Goal: Task Accomplishment & Management: Manage account settings

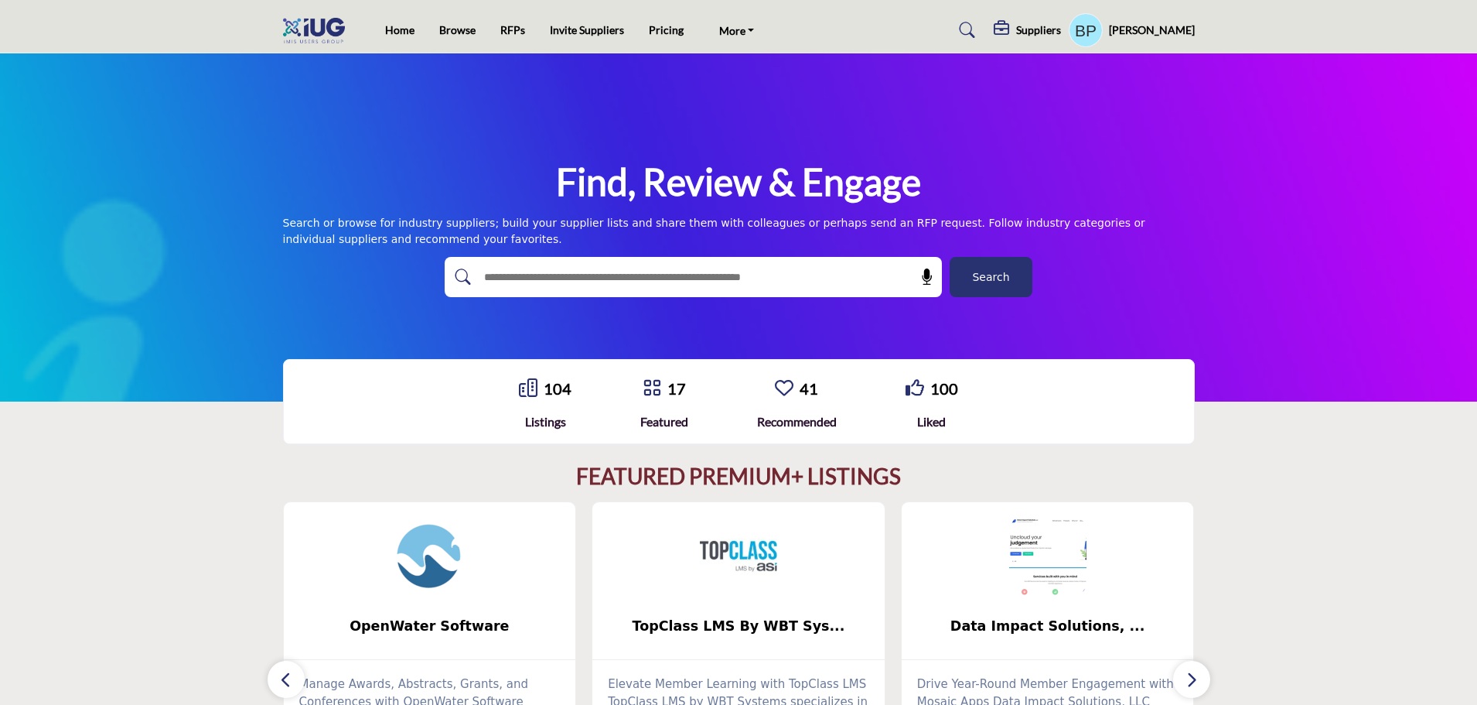
click at [1061, 32] on h5 "Suppliers" at bounding box center [1038, 30] width 45 height 14
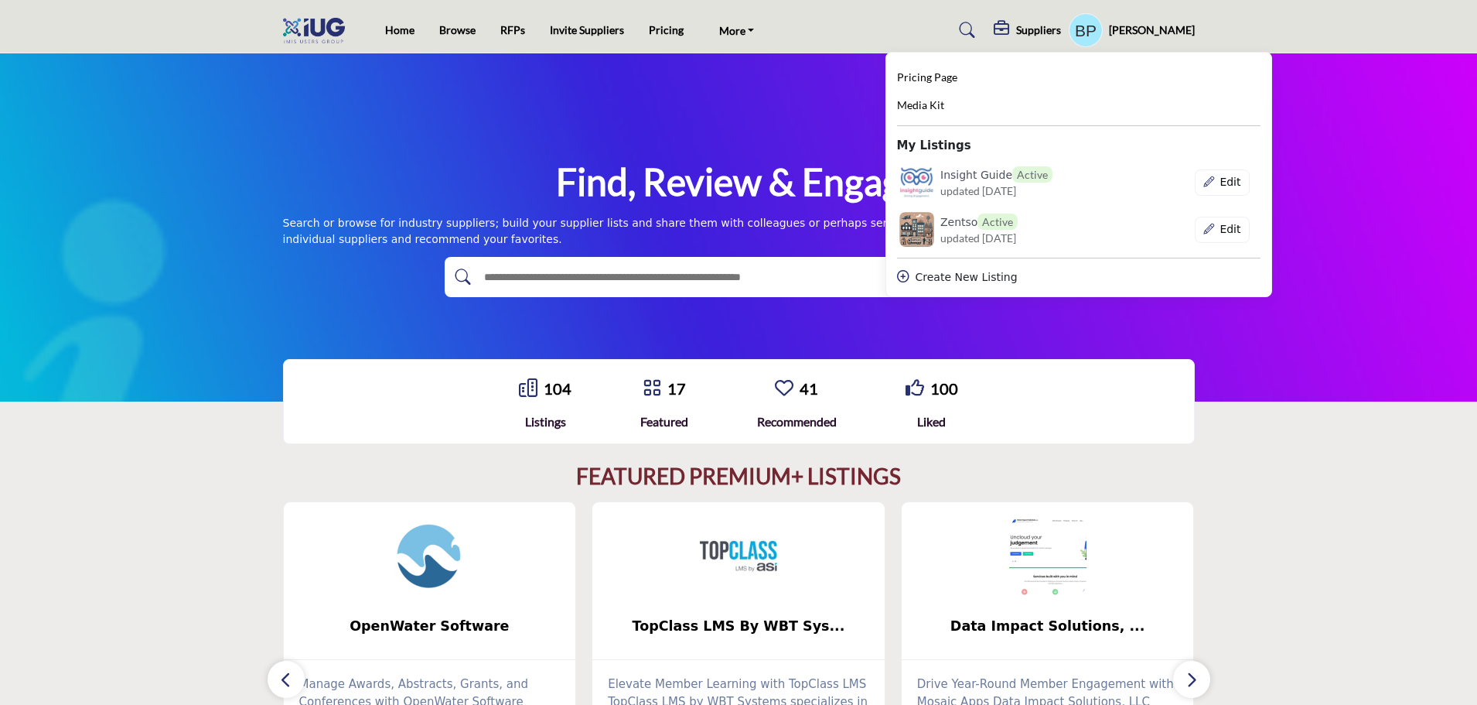
click at [973, 278] on div "Create New Listing" at bounding box center [1078, 277] width 363 height 16
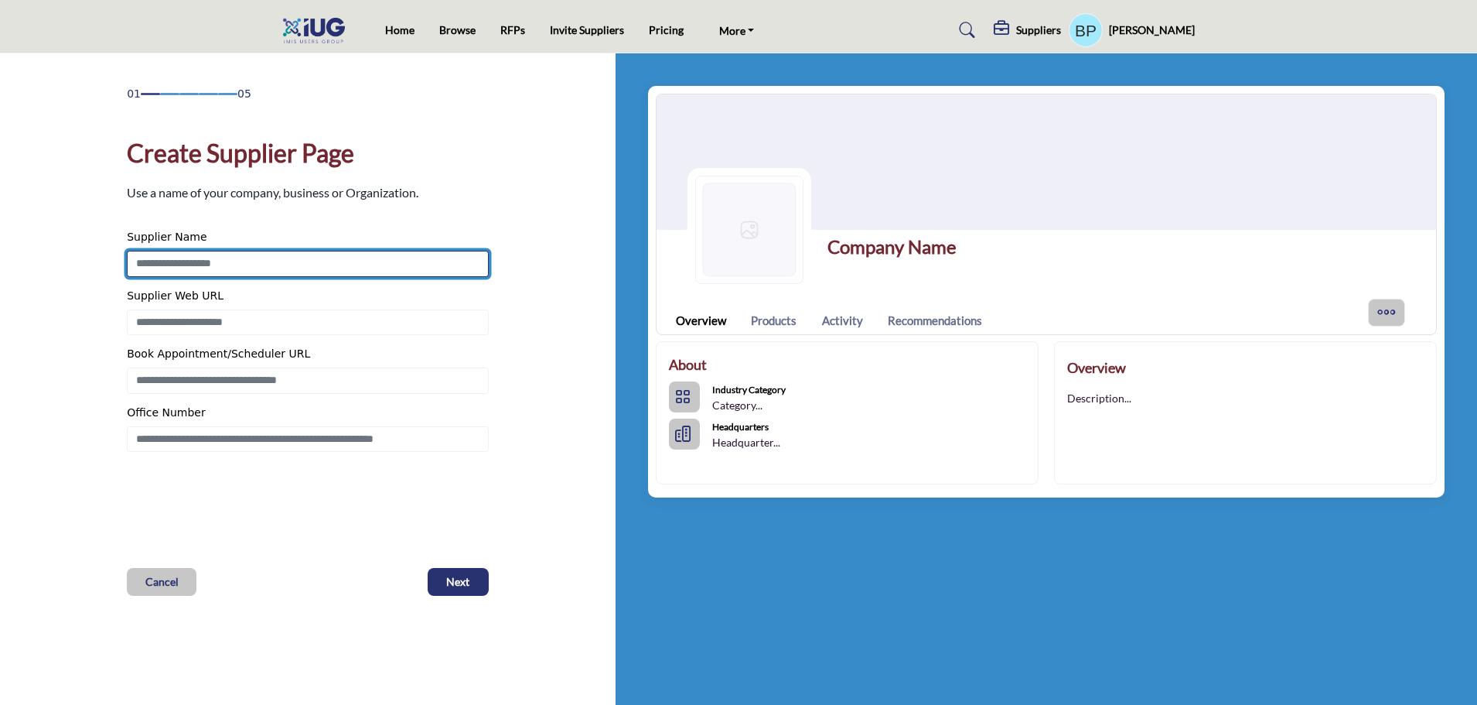
click at [190, 258] on input "Enter Supplier Name" at bounding box center [308, 264] width 362 height 26
click at [364, 253] on input "Enter Supplier Name" at bounding box center [308, 264] width 362 height 26
type input "**********"
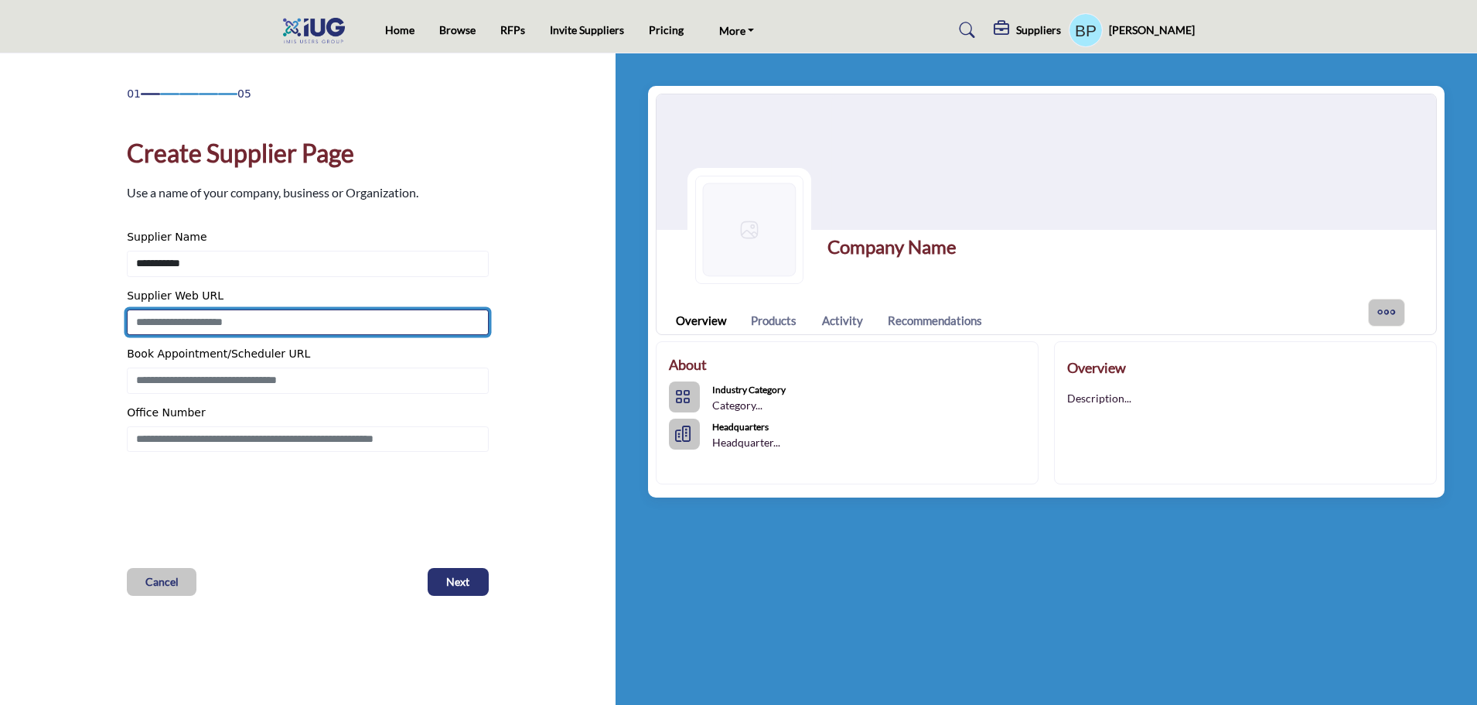
click at [300, 321] on input "Enter Supplier Web URL" at bounding box center [308, 322] width 362 height 26
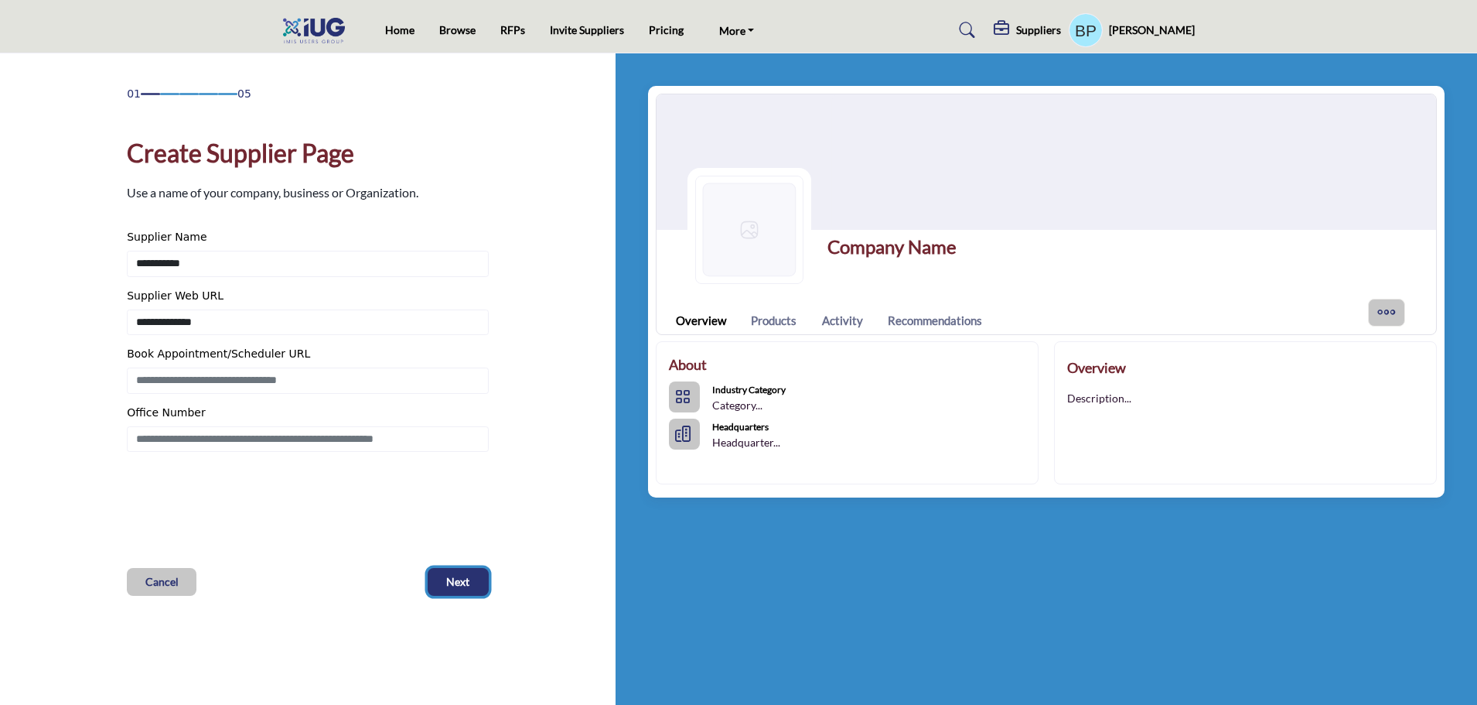
click at [444, 575] on button "Next" at bounding box center [458, 582] width 61 height 28
type input "**********"
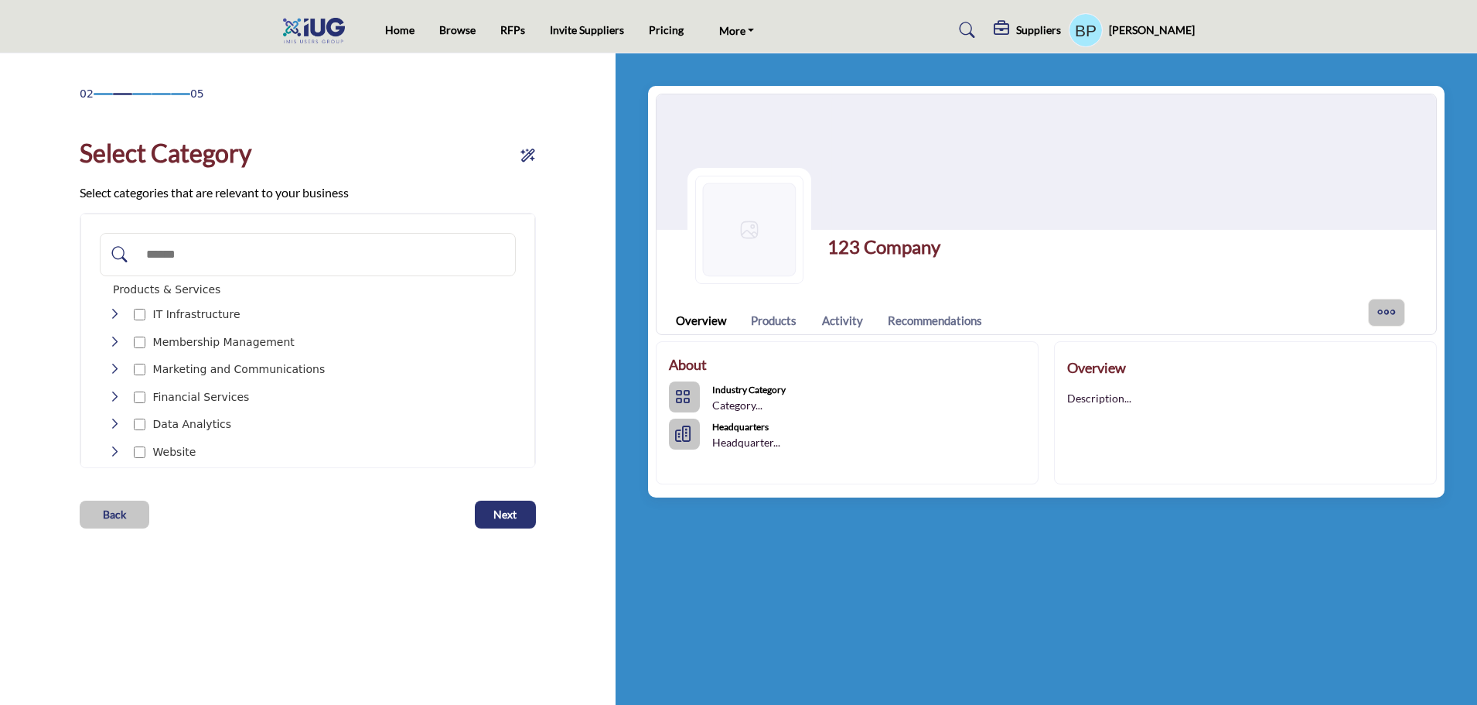
click at [188, 257] on input "Search Category" at bounding box center [323, 254] width 370 height 34
click at [142, 320] on div at bounding box center [140, 314] width 12 height 22
click at [501, 501] on button "Next" at bounding box center [505, 514] width 61 height 28
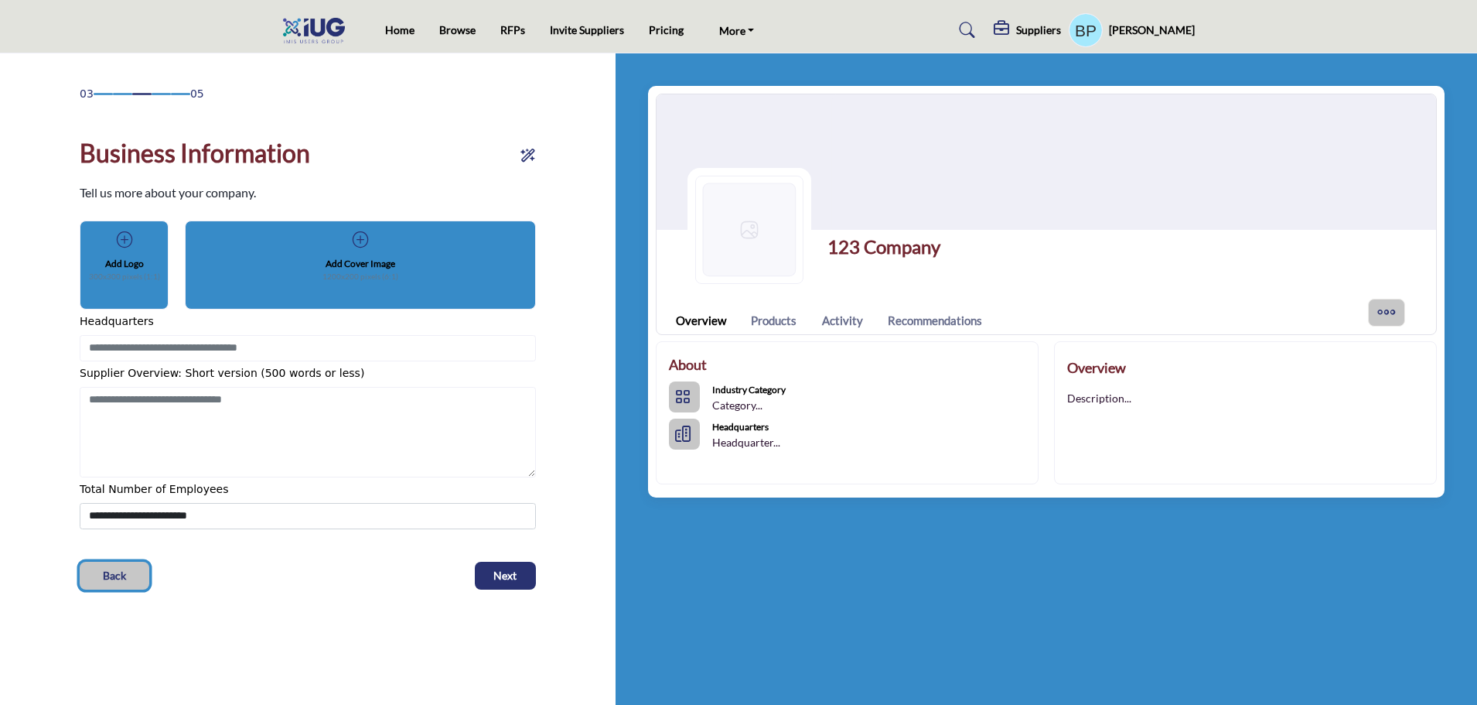
click at [111, 565] on button "Back" at bounding box center [115, 575] width 70 height 28
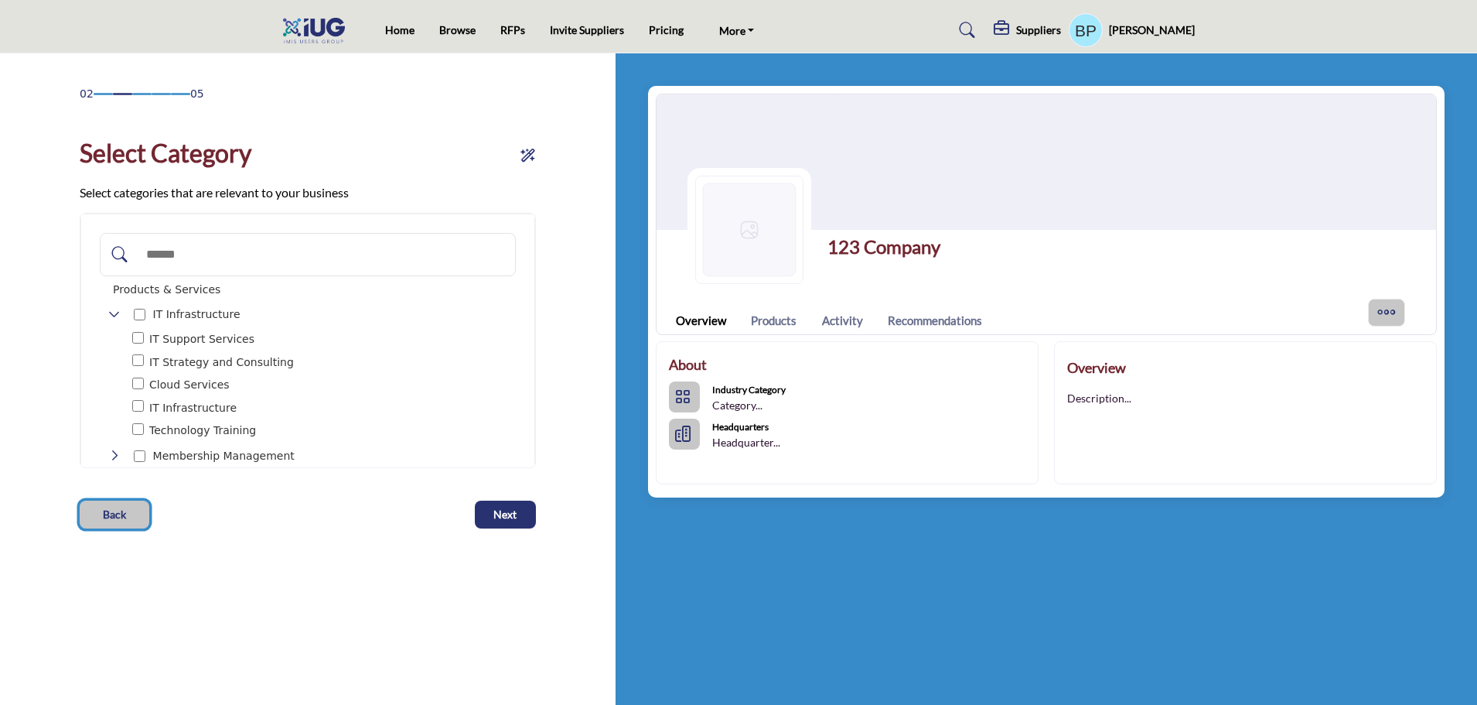
click at [114, 515] on span "Back" at bounding box center [114, 514] width 23 height 15
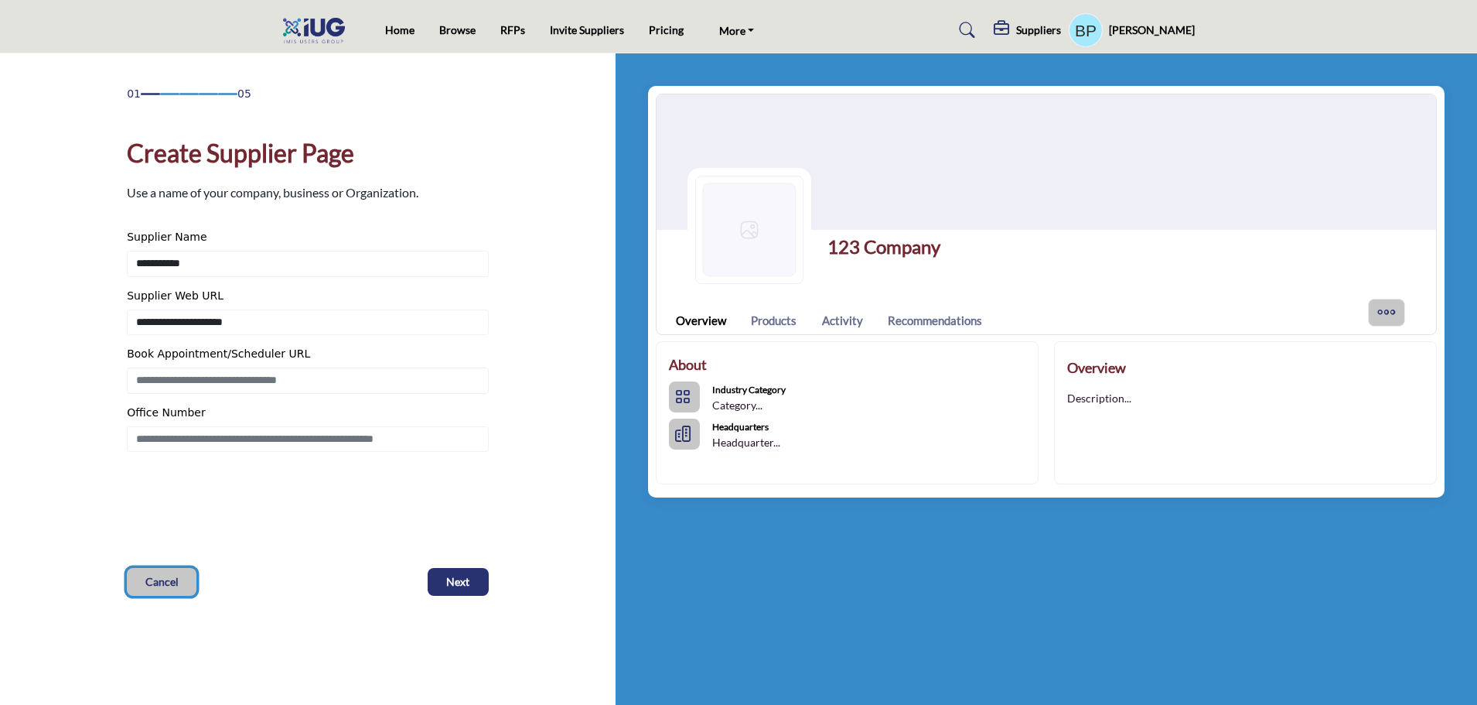
click at [159, 577] on span "Cancel" at bounding box center [161, 581] width 33 height 15
click at [145, 580] on span "Cancel" at bounding box center [161, 581] width 33 height 15
click at [169, 582] on span "Cancel" at bounding box center [161, 581] width 33 height 15
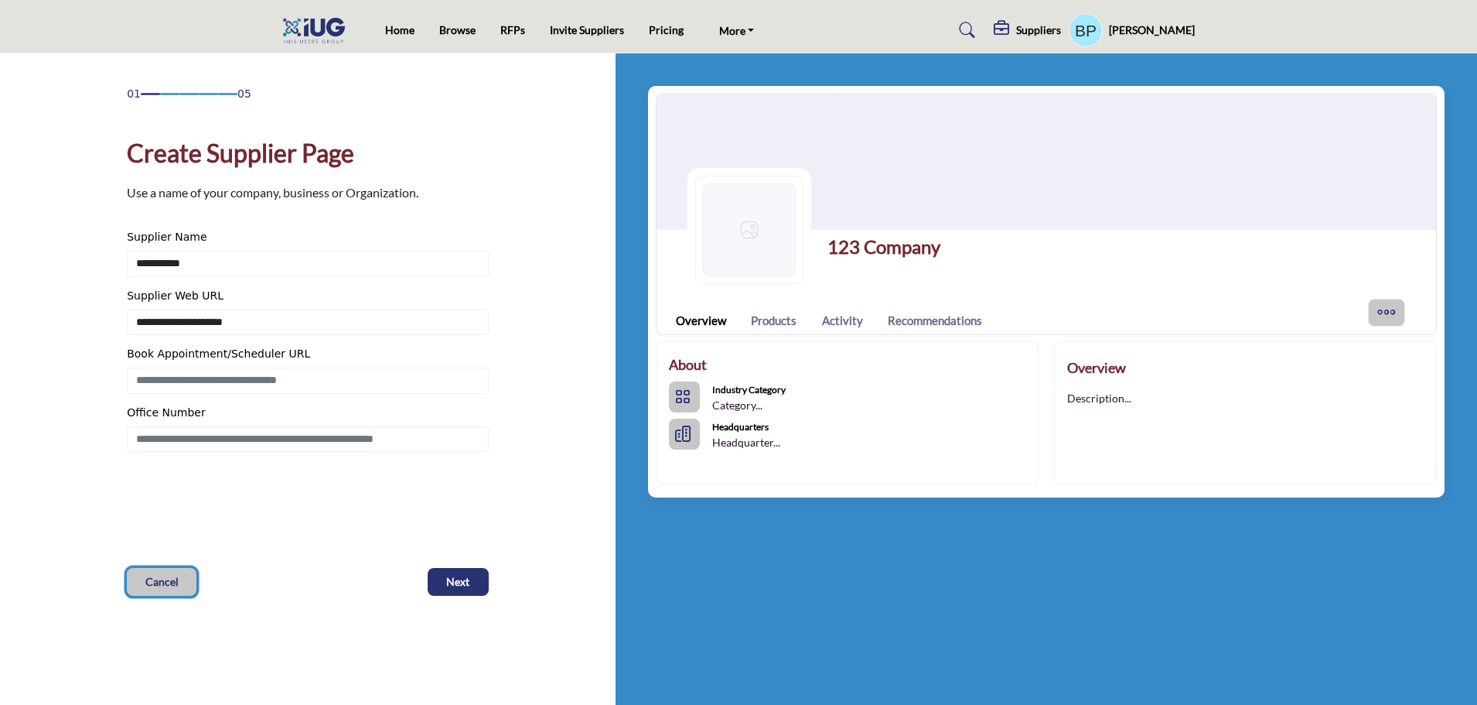
click at [169, 582] on span "Cancel" at bounding box center [161, 581] width 33 height 15
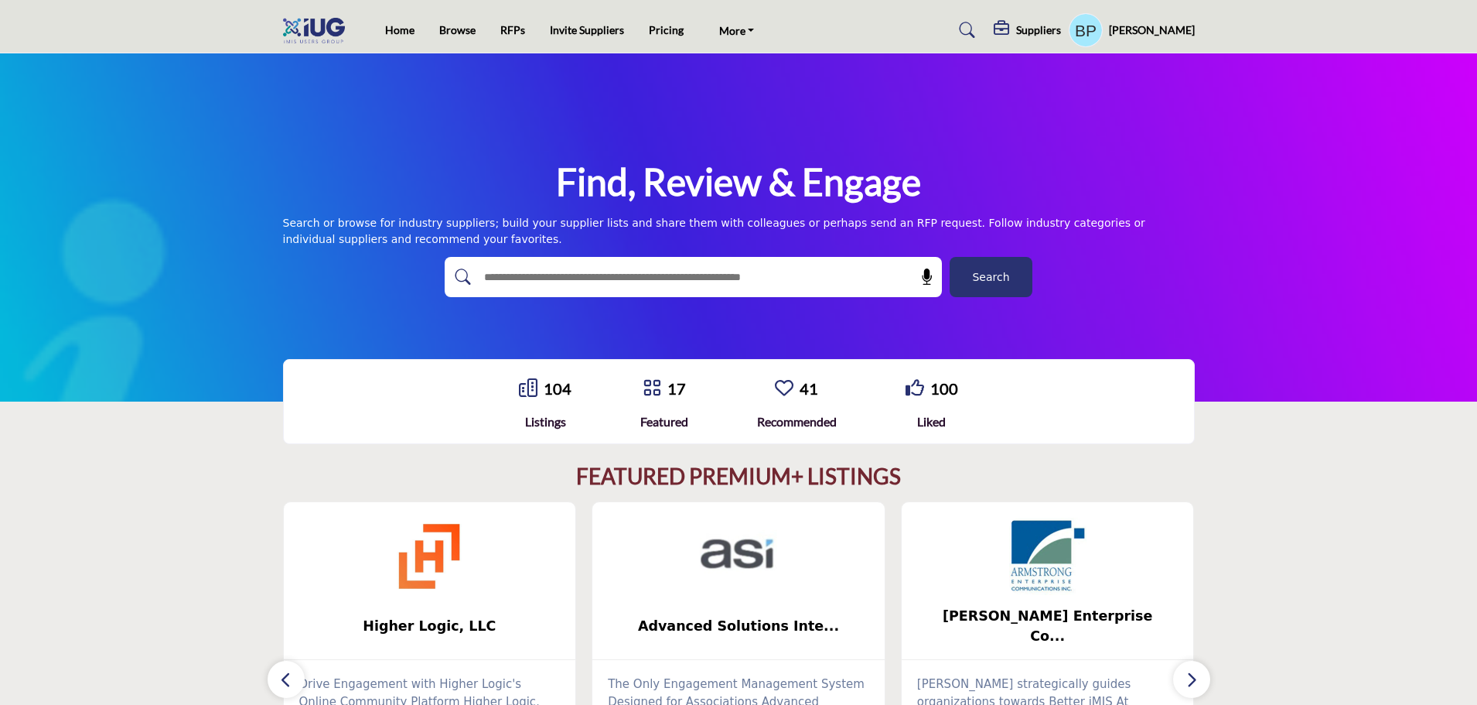
click at [1053, 28] on h5 "Suppliers" at bounding box center [1038, 30] width 45 height 14
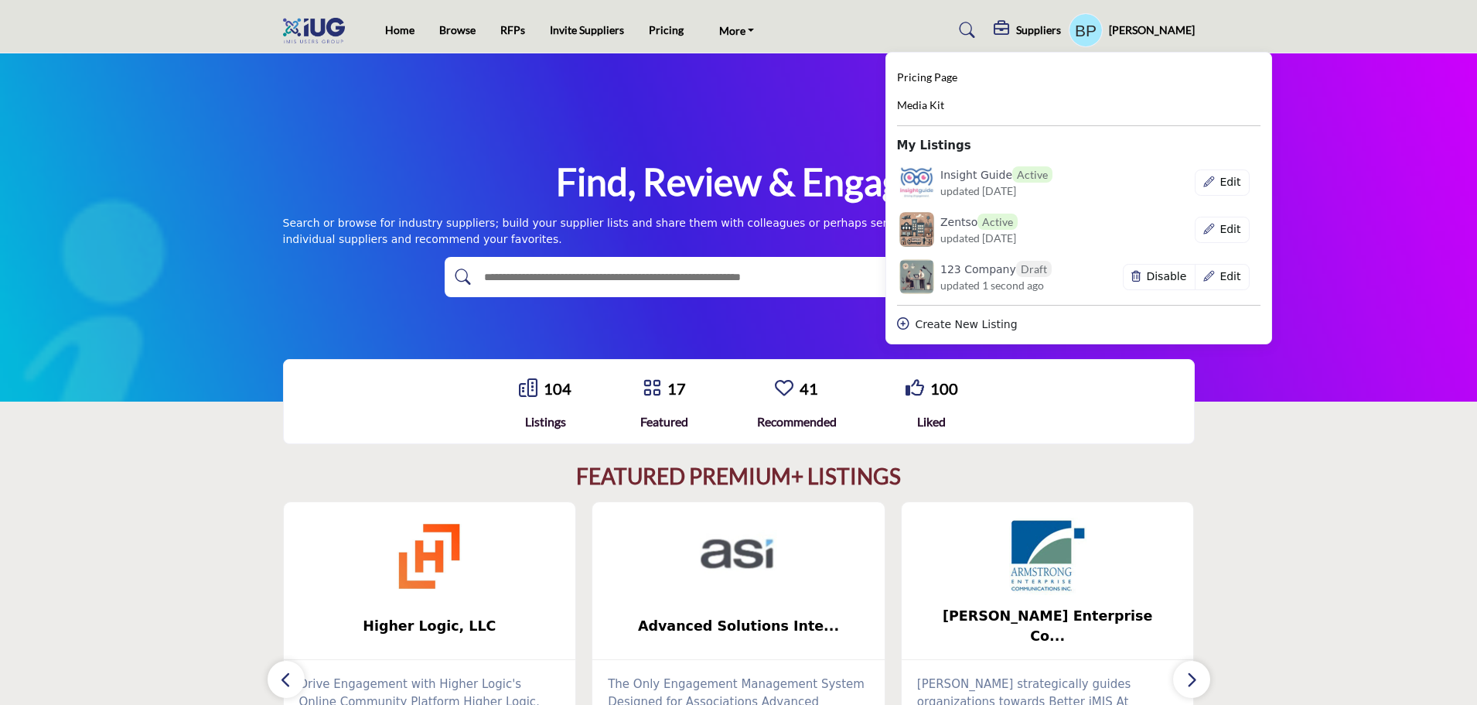
click at [989, 325] on div "Create New Listing" at bounding box center [1078, 324] width 363 height 16
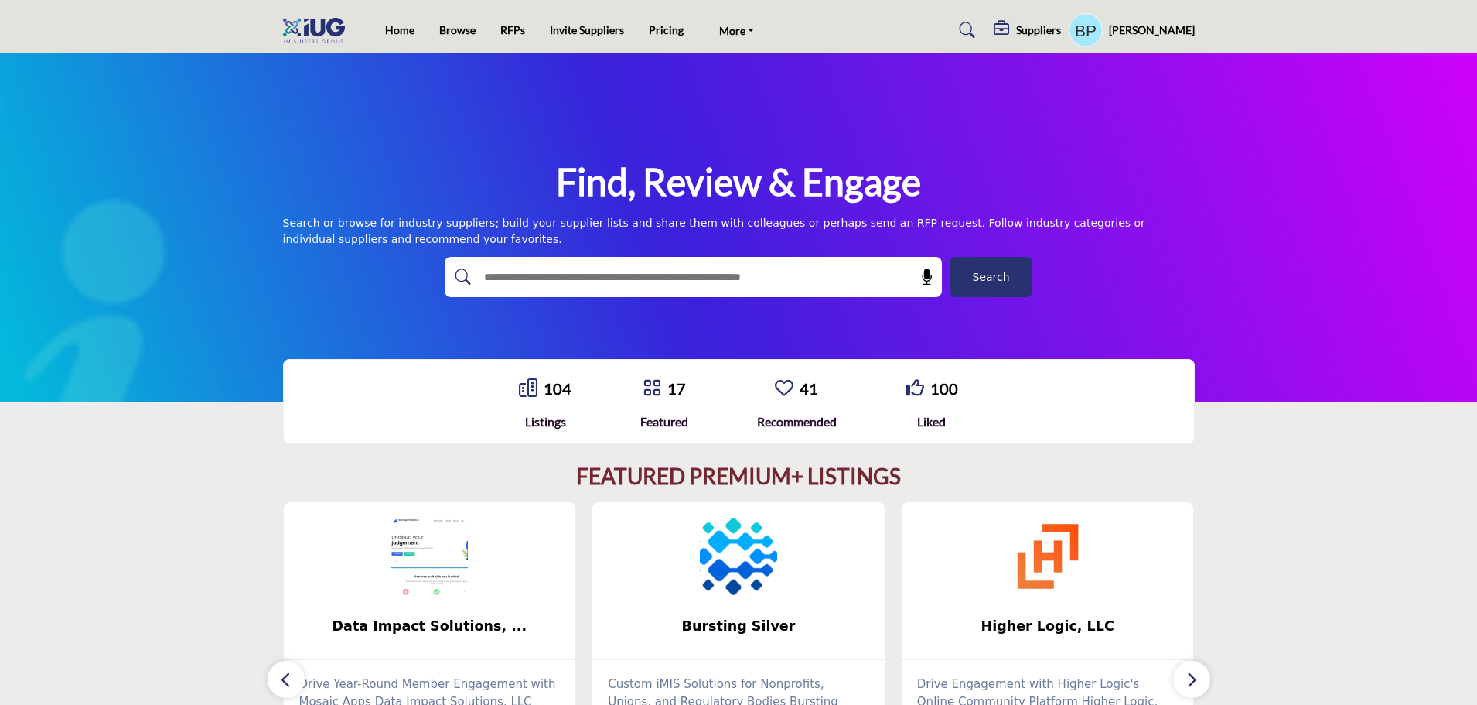
click at [1012, 35] on icon at bounding box center [1003, 28] width 19 height 15
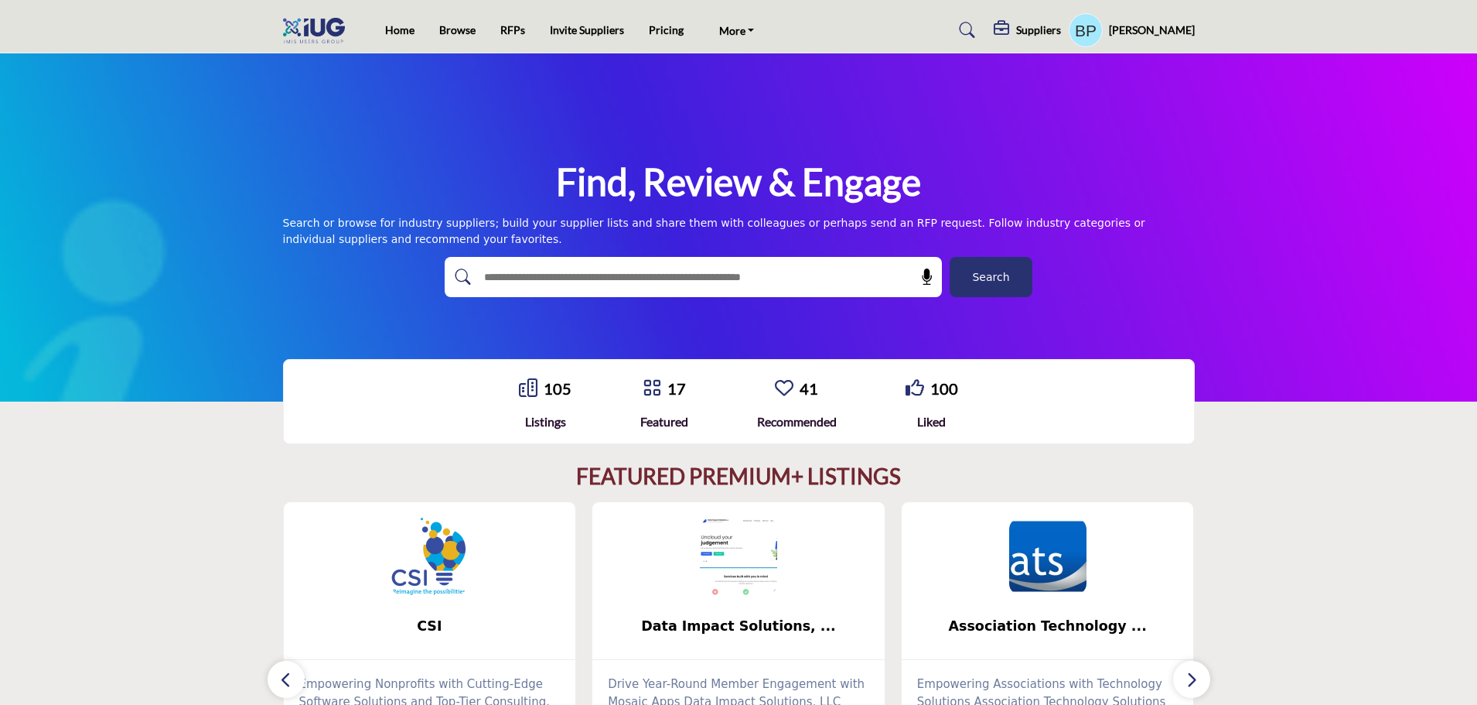
click at [1061, 25] on h5 "Suppliers" at bounding box center [1038, 30] width 45 height 14
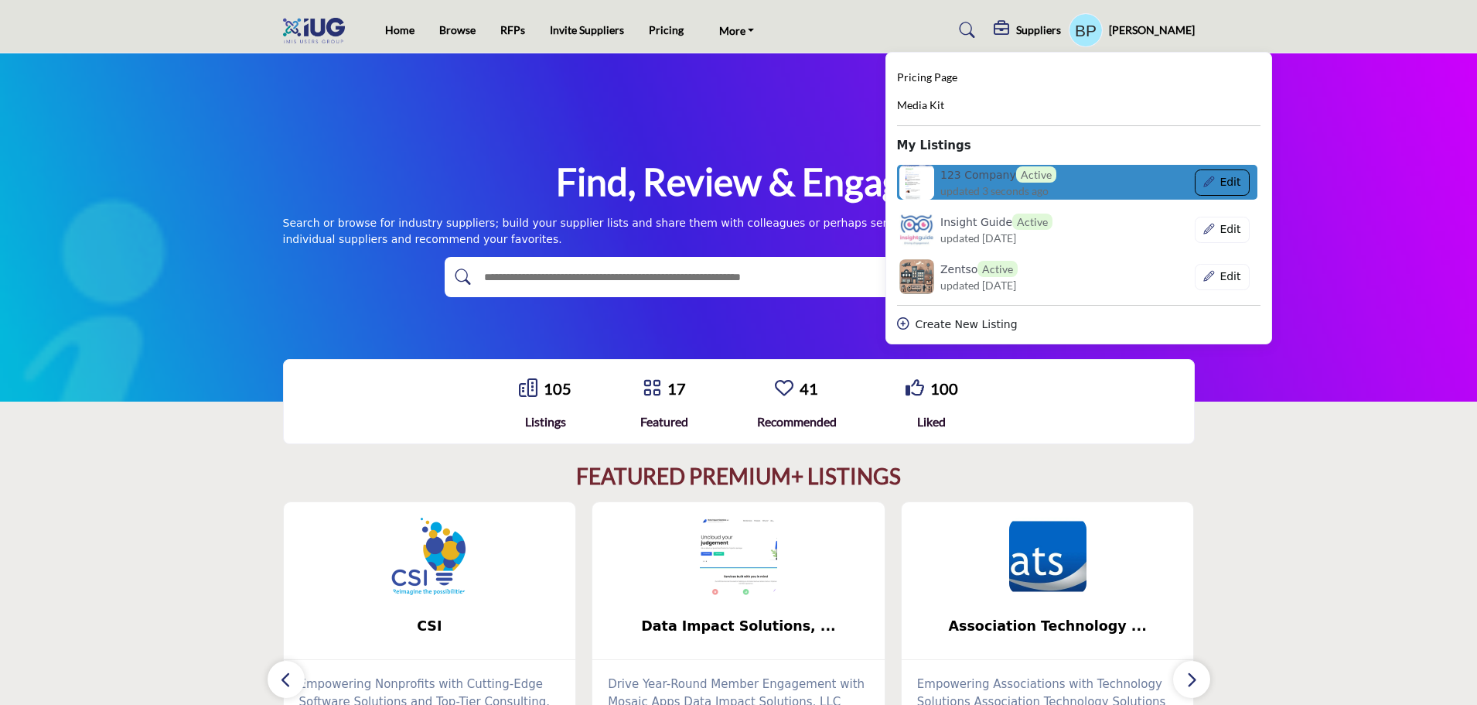
click at [1250, 185] on button "Edit" at bounding box center [1222, 182] width 55 height 26
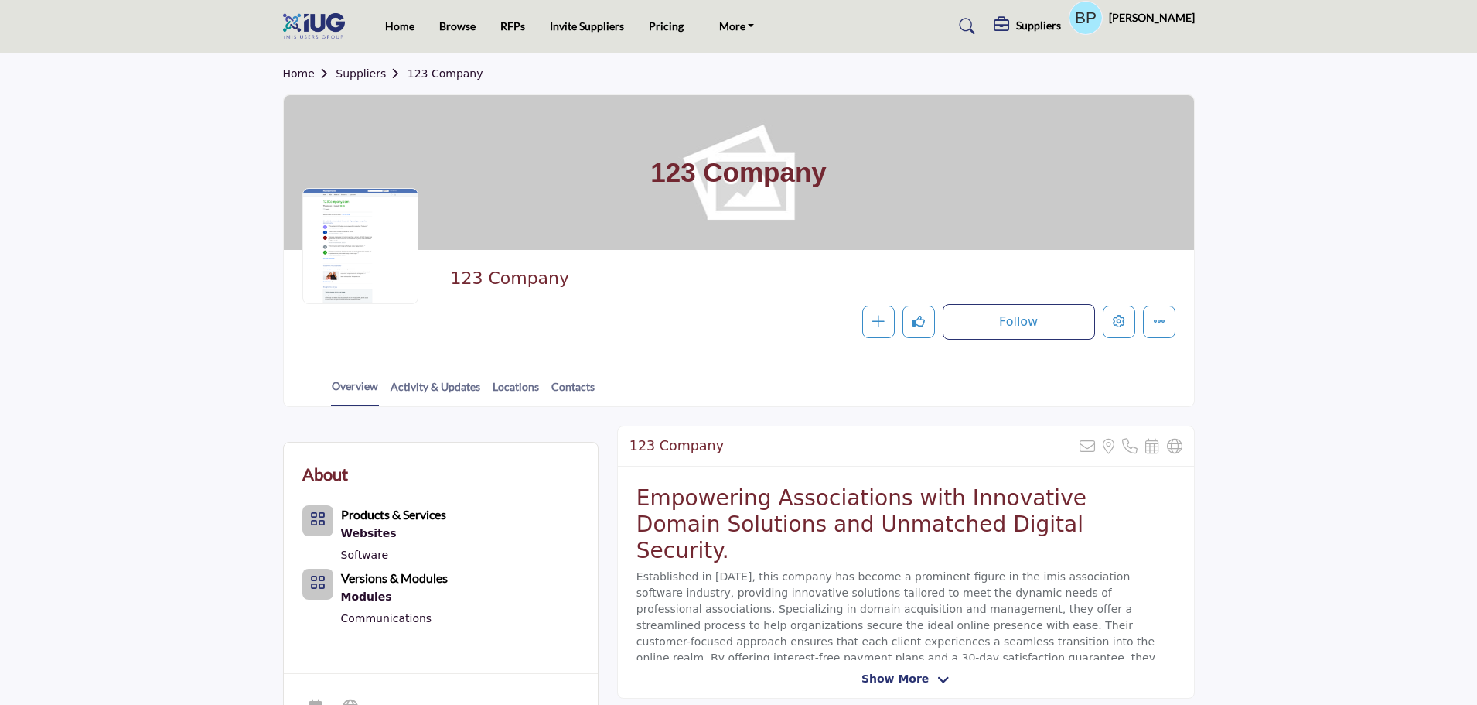
click at [0, 0] on div at bounding box center [0, 0] width 0 height 0
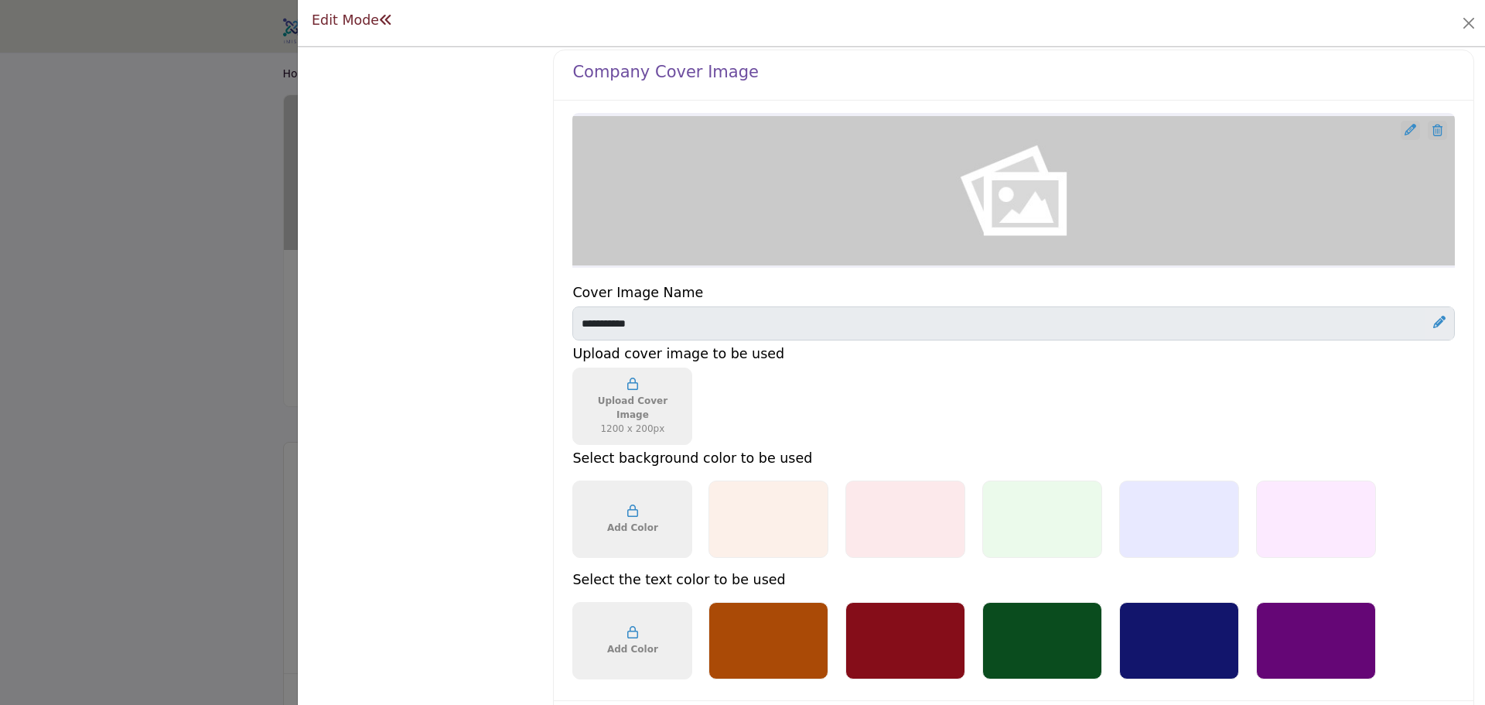
scroll to position [1160, 0]
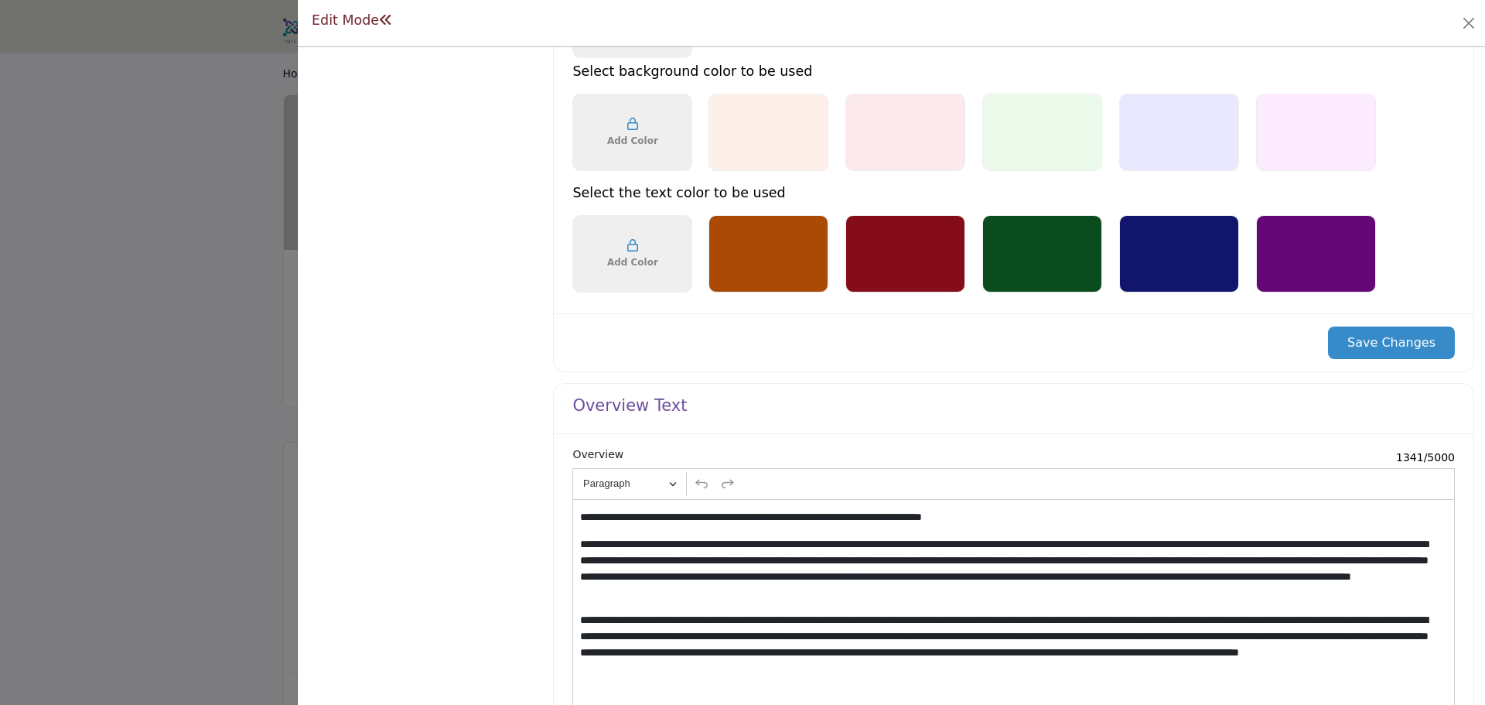
click at [693, 514] on p "**********" at bounding box center [1011, 517] width 862 height 16
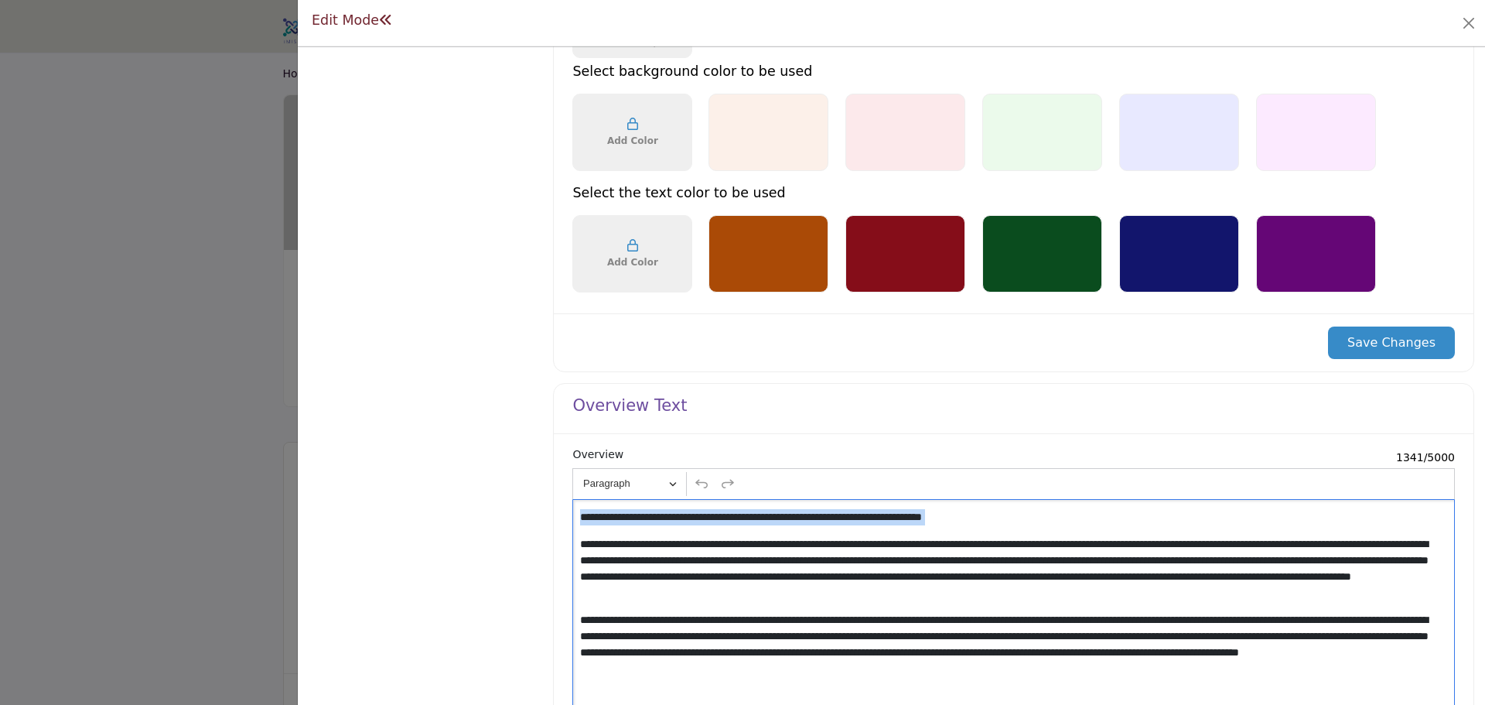
click at [693, 514] on p "**********" at bounding box center [1011, 517] width 862 height 16
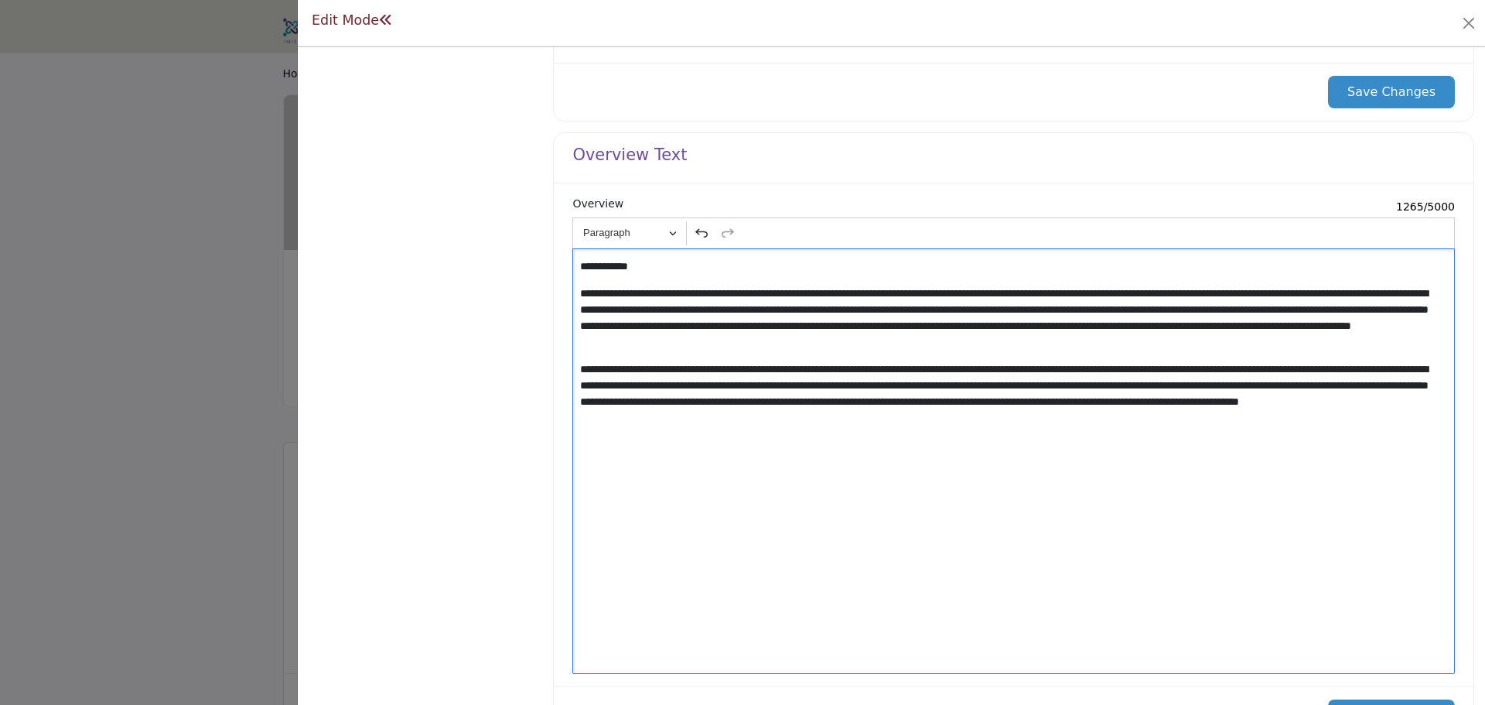
scroll to position [1535, 0]
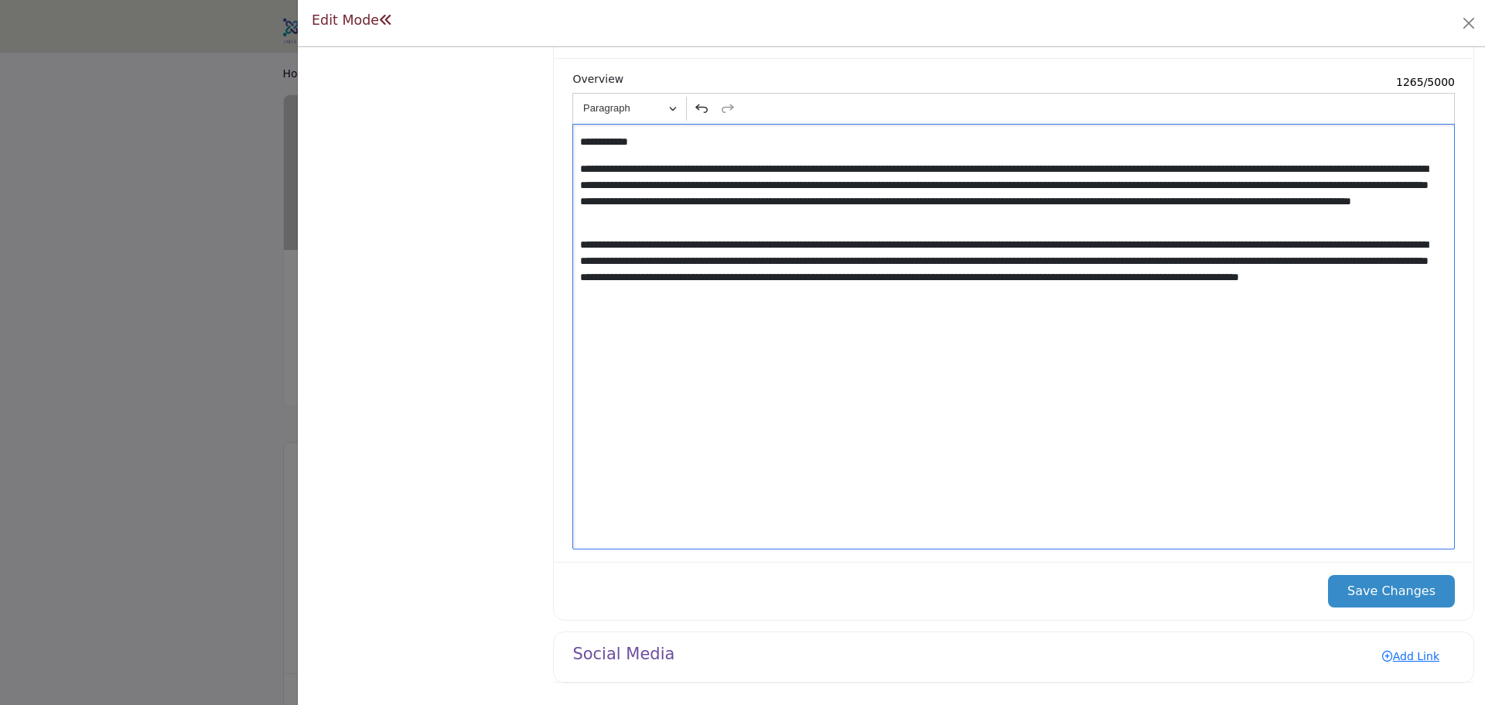
click at [1409, 587] on button "Save Changes" at bounding box center [1391, 591] width 127 height 32
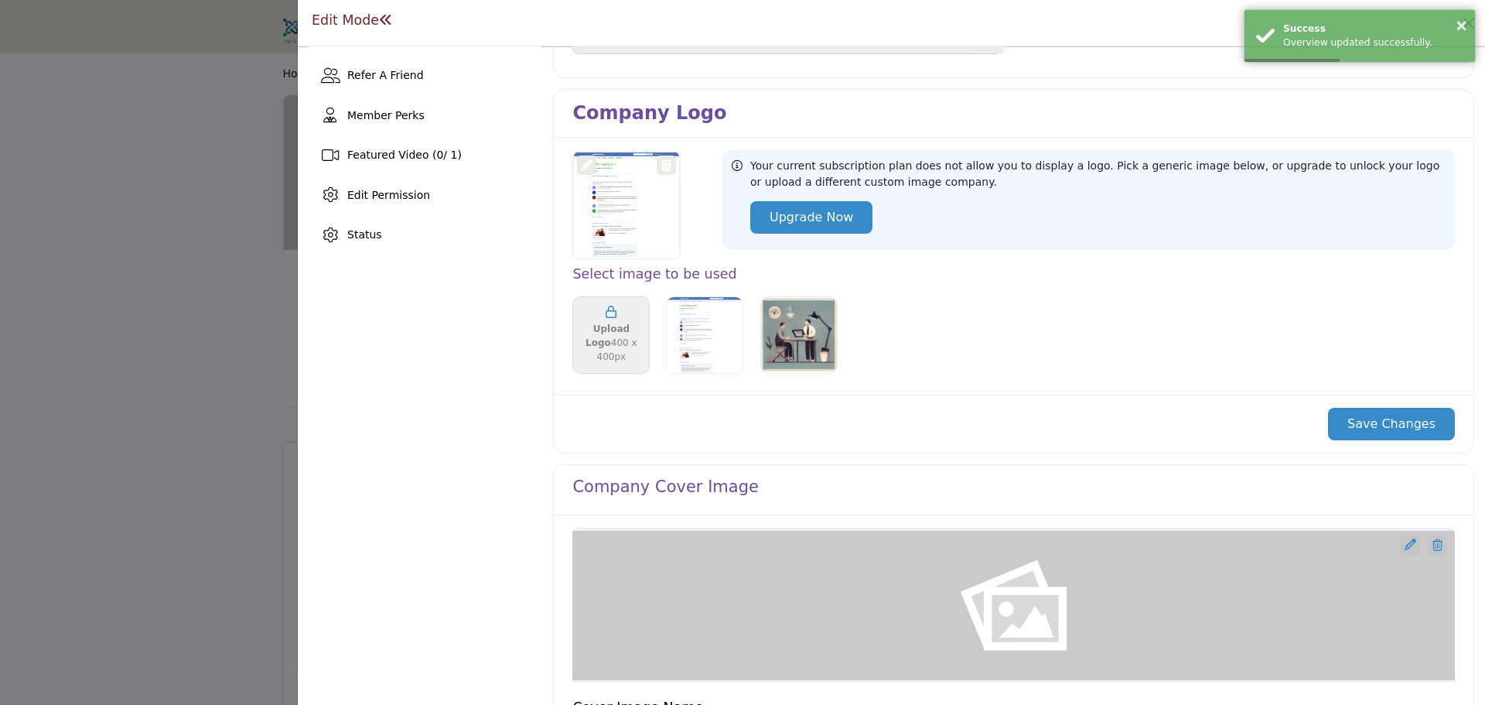
scroll to position [66, 0]
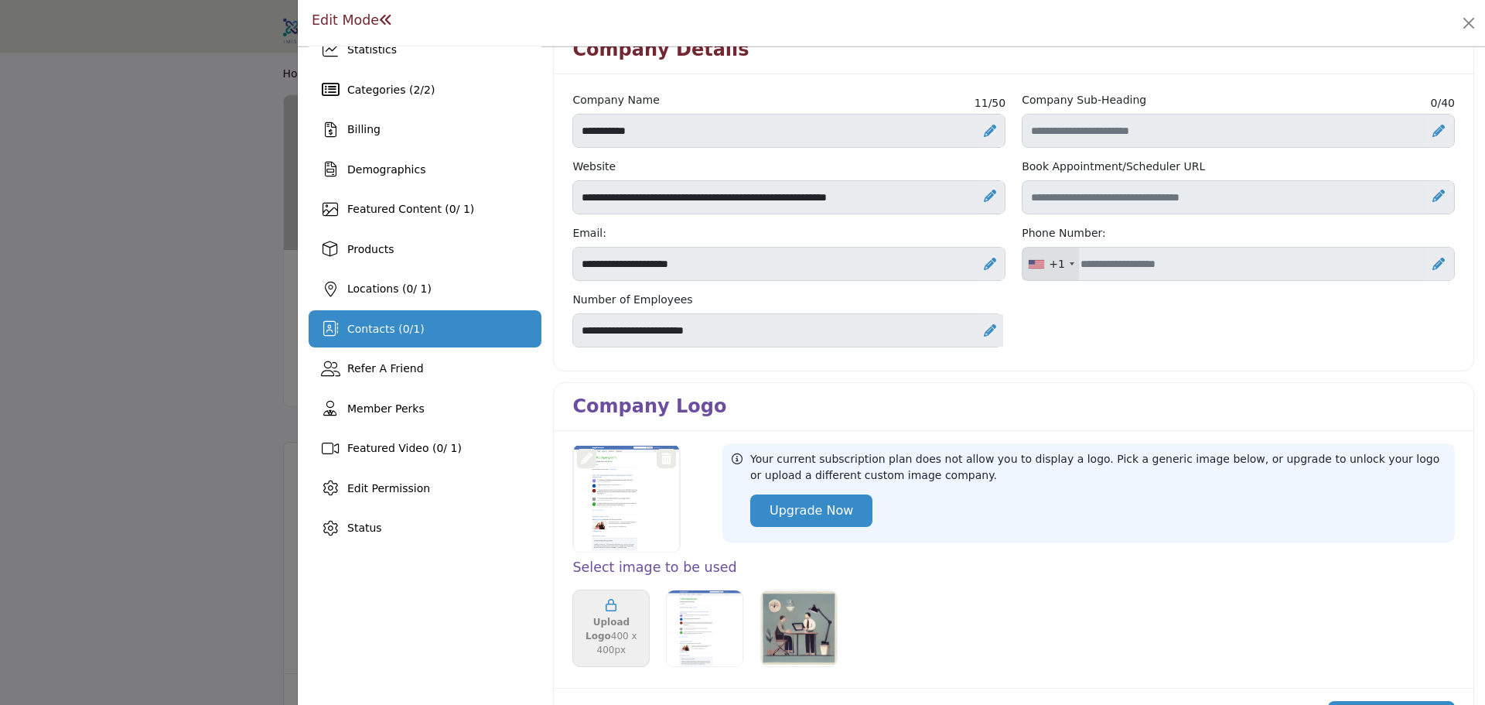
click at [391, 322] on span "Contacts ( 0 / 1 )" at bounding box center [385, 328] width 77 height 12
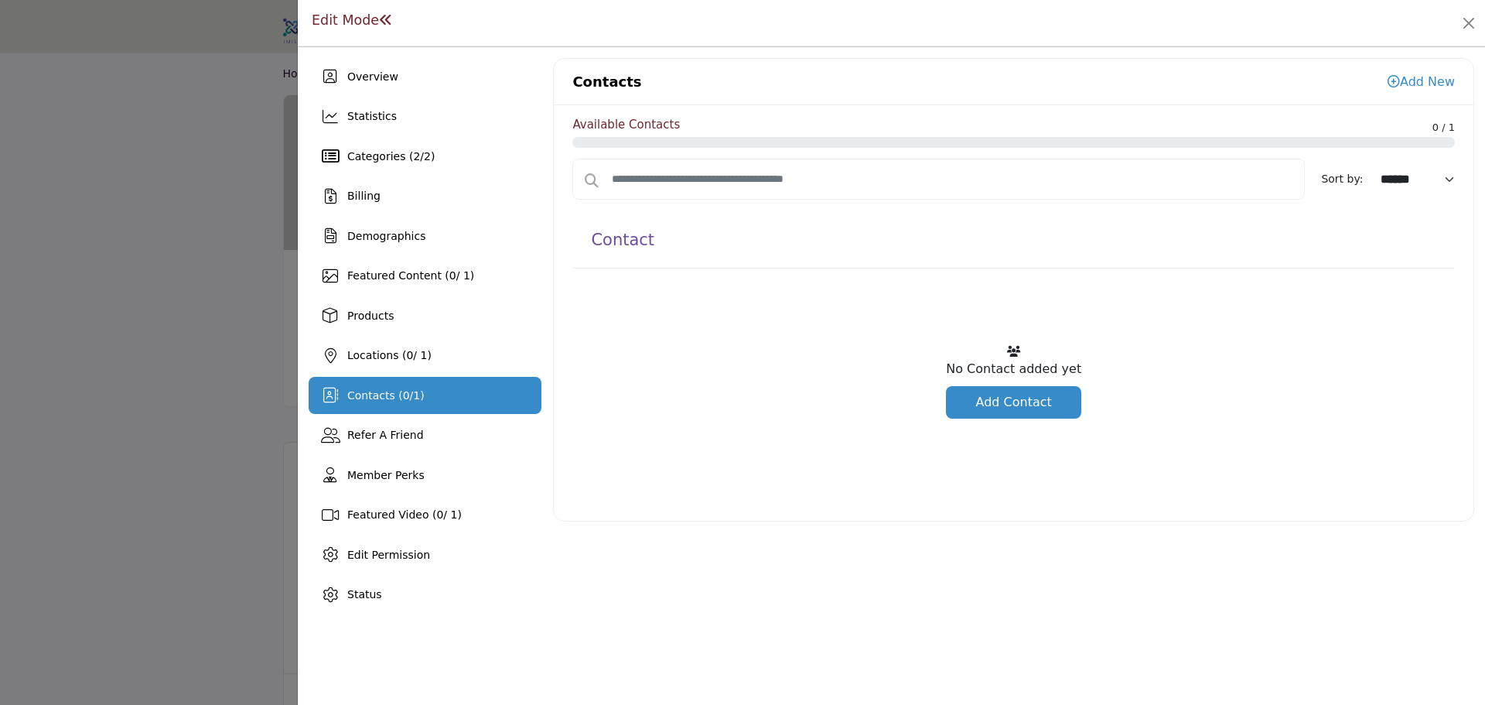
click at [1413, 84] on link "Add New" at bounding box center [1420, 81] width 67 height 15
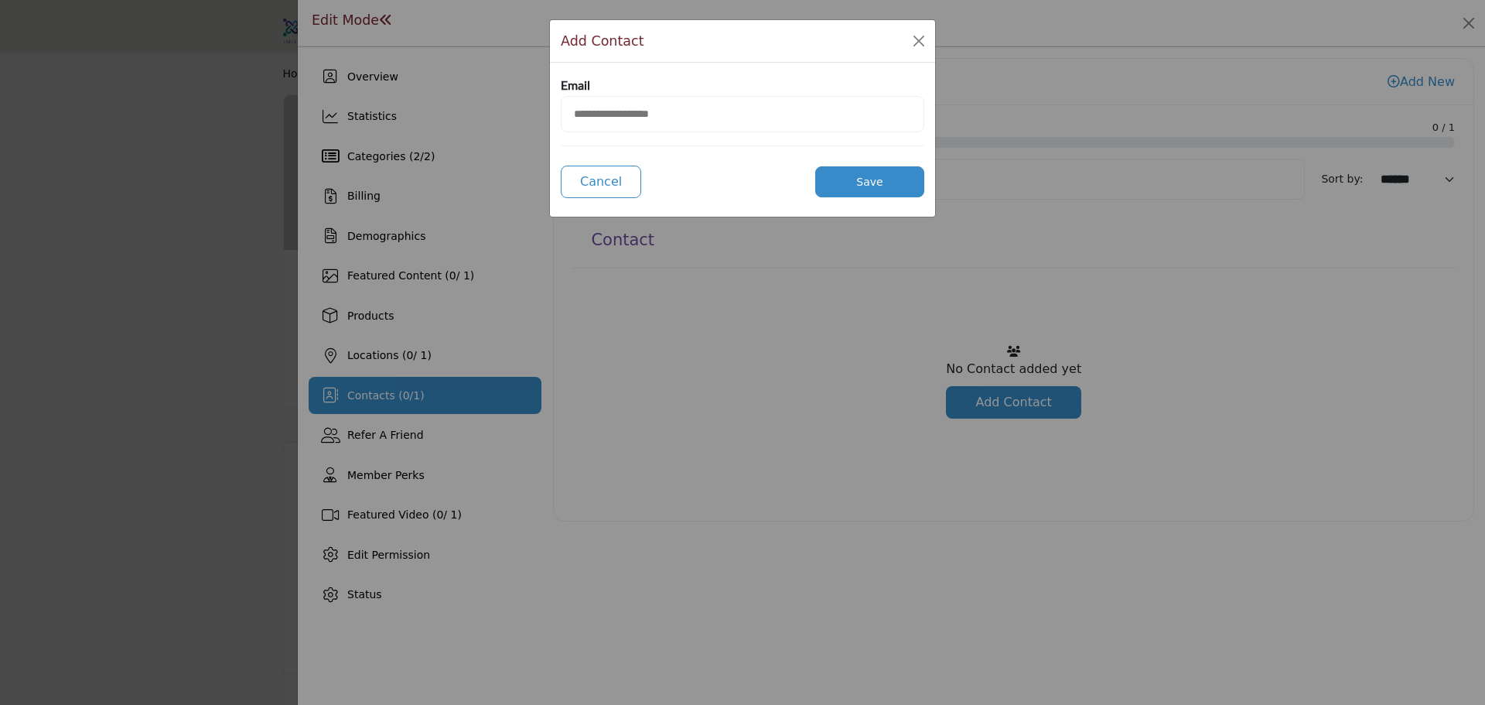
click at [681, 108] on input "email" at bounding box center [742, 114] width 363 height 36
type input "**********"
click at [852, 176] on button "Save" at bounding box center [869, 181] width 109 height 31
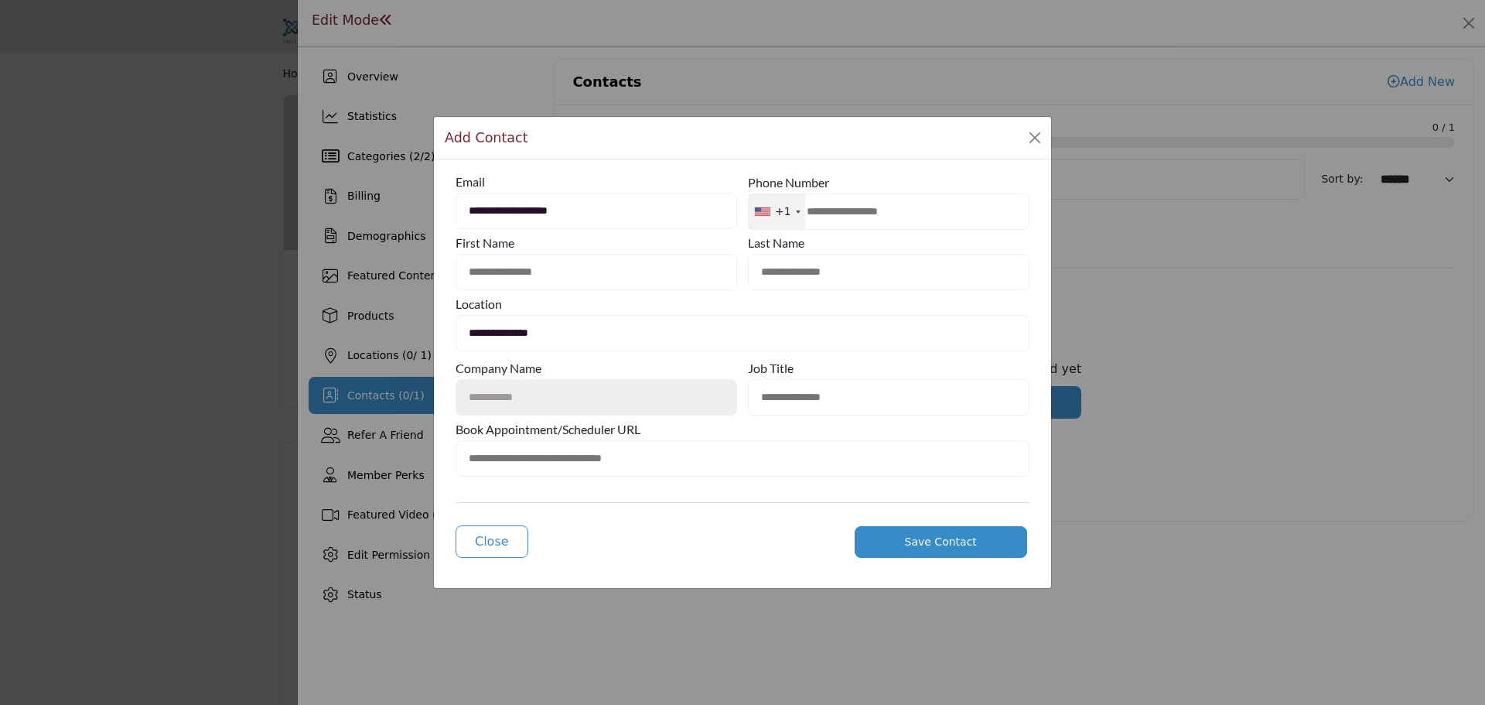
click at [532, 268] on input "text" at bounding box center [597, 272] width 282 height 36
type input "***"
click at [811, 269] on input "text" at bounding box center [889, 272] width 282 height 36
type input "*****"
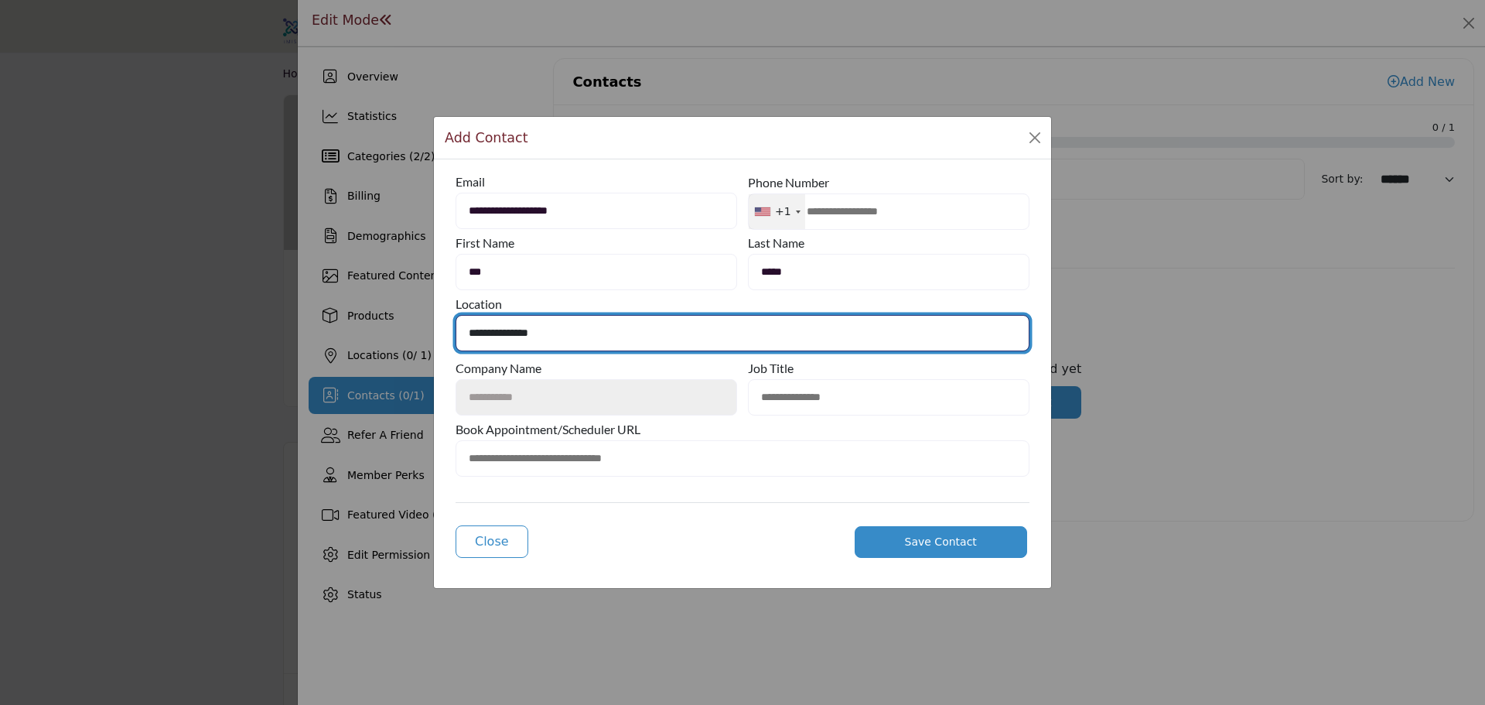
click at [806, 343] on select "**********" at bounding box center [743, 333] width 574 height 36
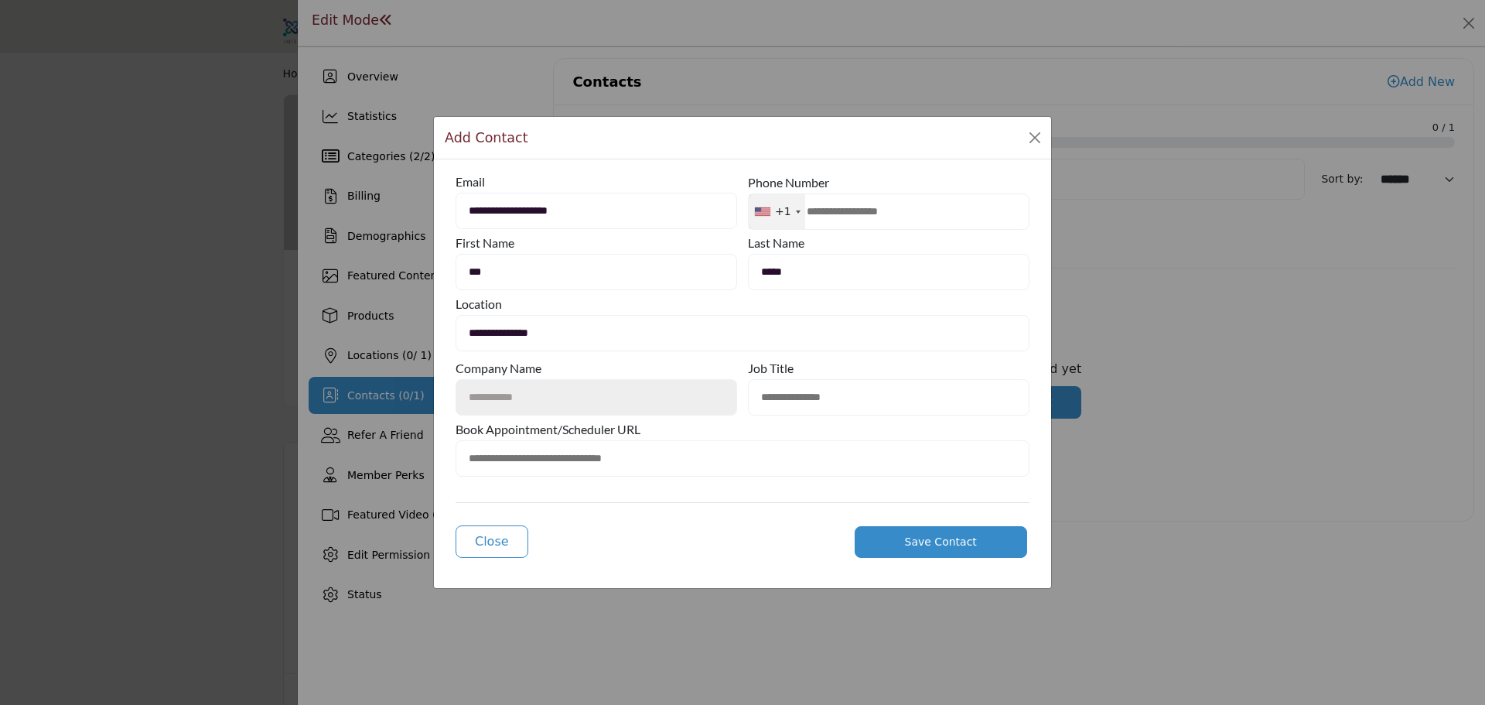
click at [942, 543] on span "Save Contact" at bounding box center [941, 541] width 72 height 12
click at [941, 544] on span "Save Contact" at bounding box center [941, 541] width 72 height 12
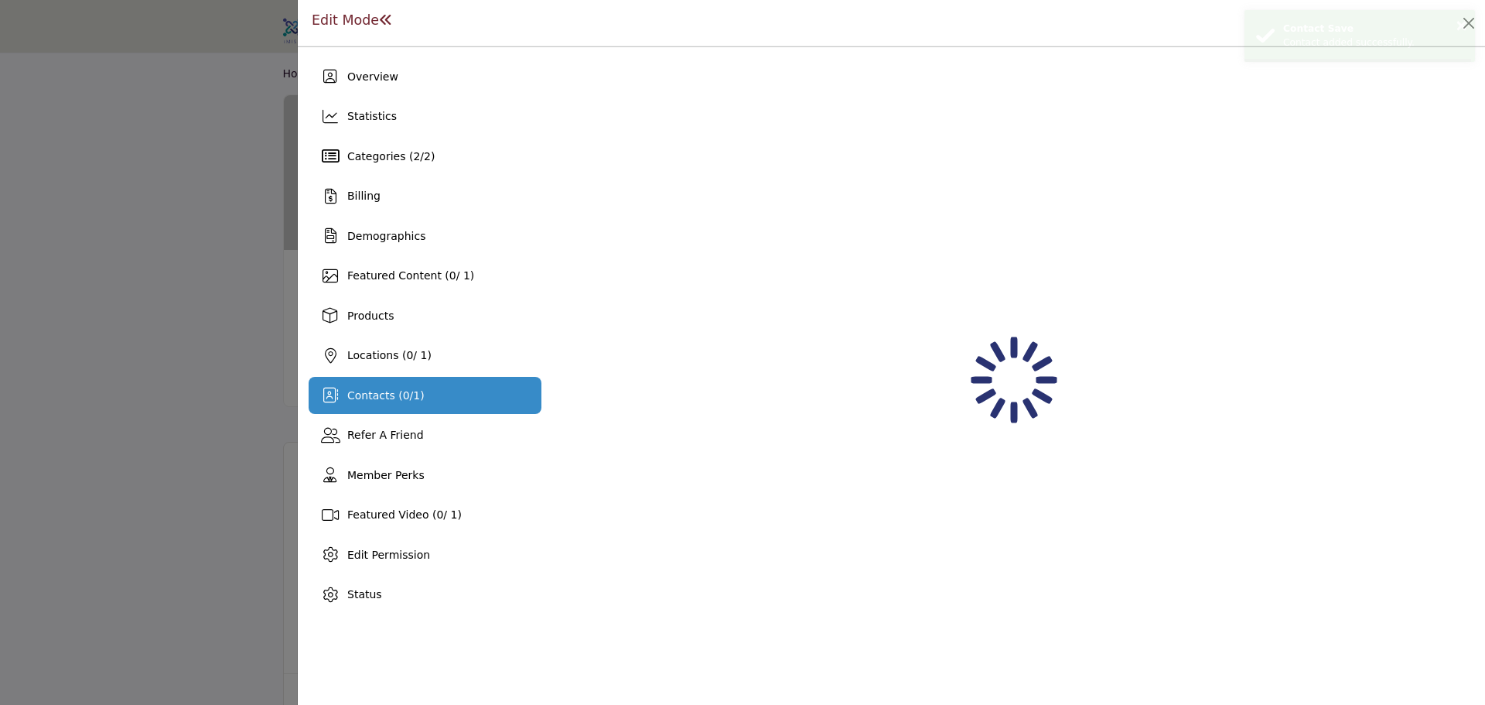
click at [935, 547] on div at bounding box center [742, 352] width 1485 height 705
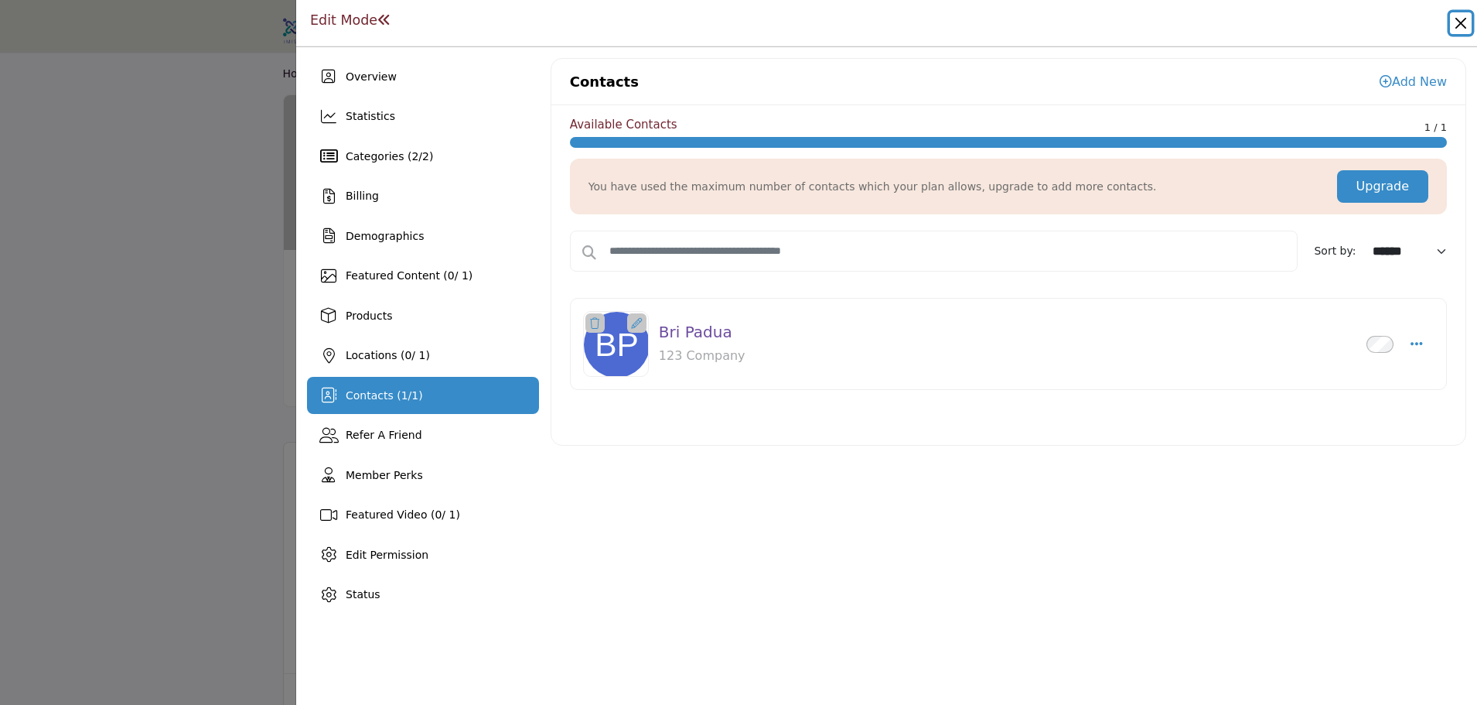
click at [1459, 30] on button "Close" at bounding box center [1461, 23] width 22 height 22
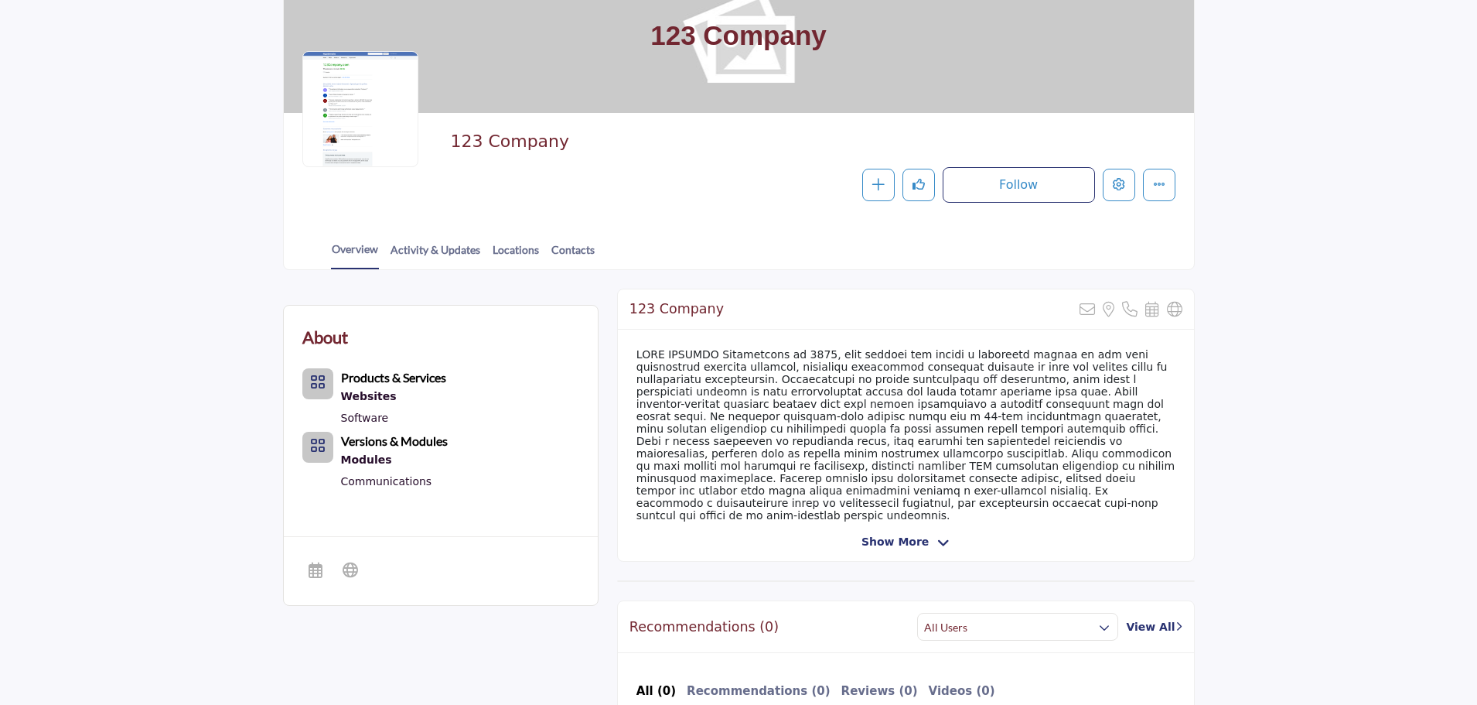
scroll to position [309, 0]
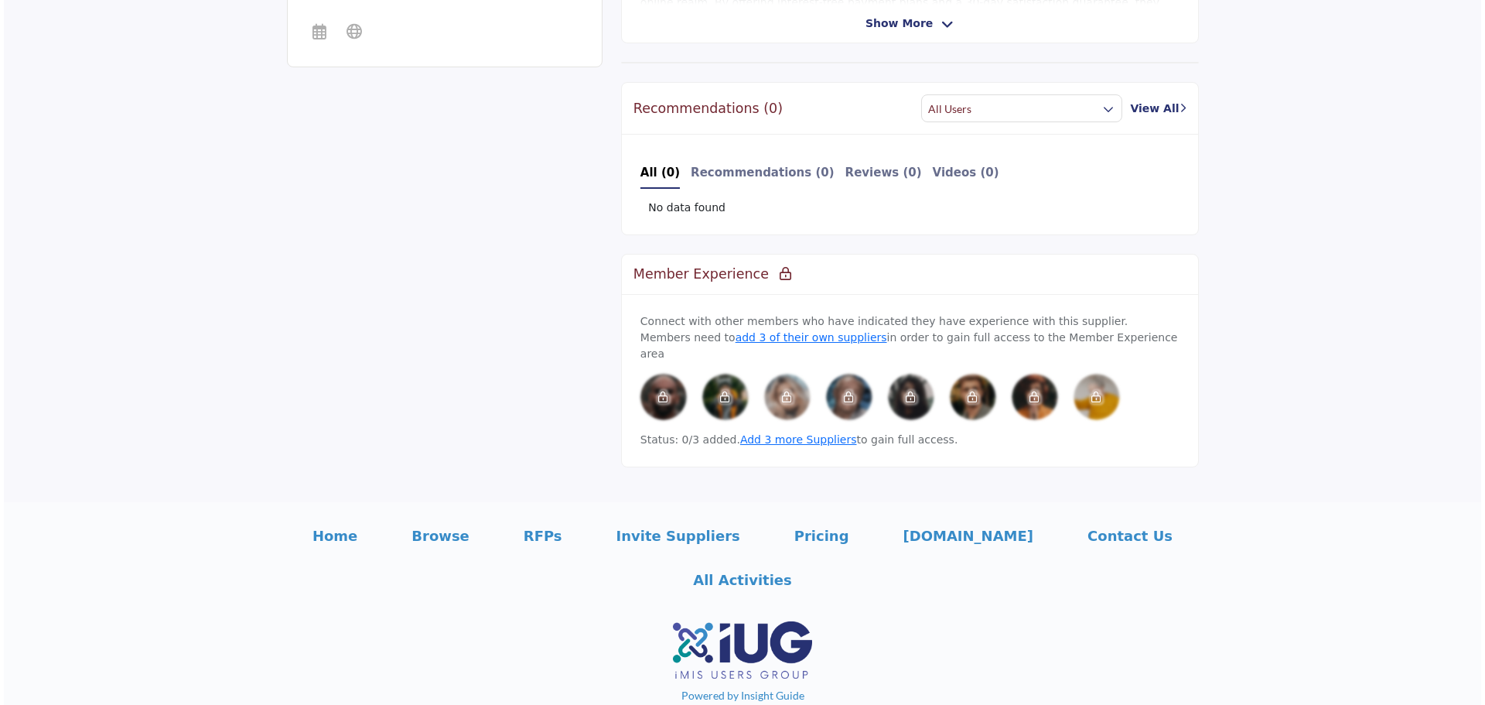
scroll to position [268, 0]
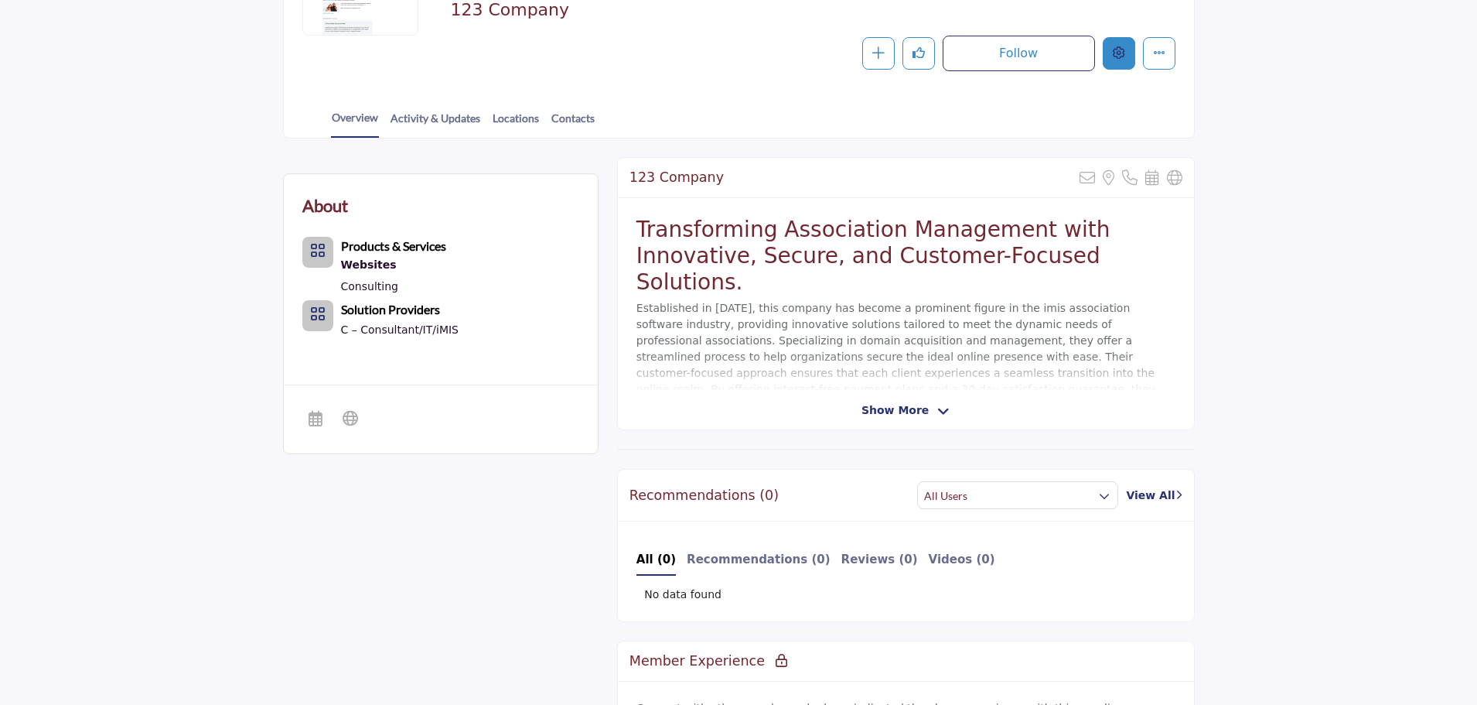
click at [1116, 54] on icon "Edit company" at bounding box center [1119, 52] width 12 height 12
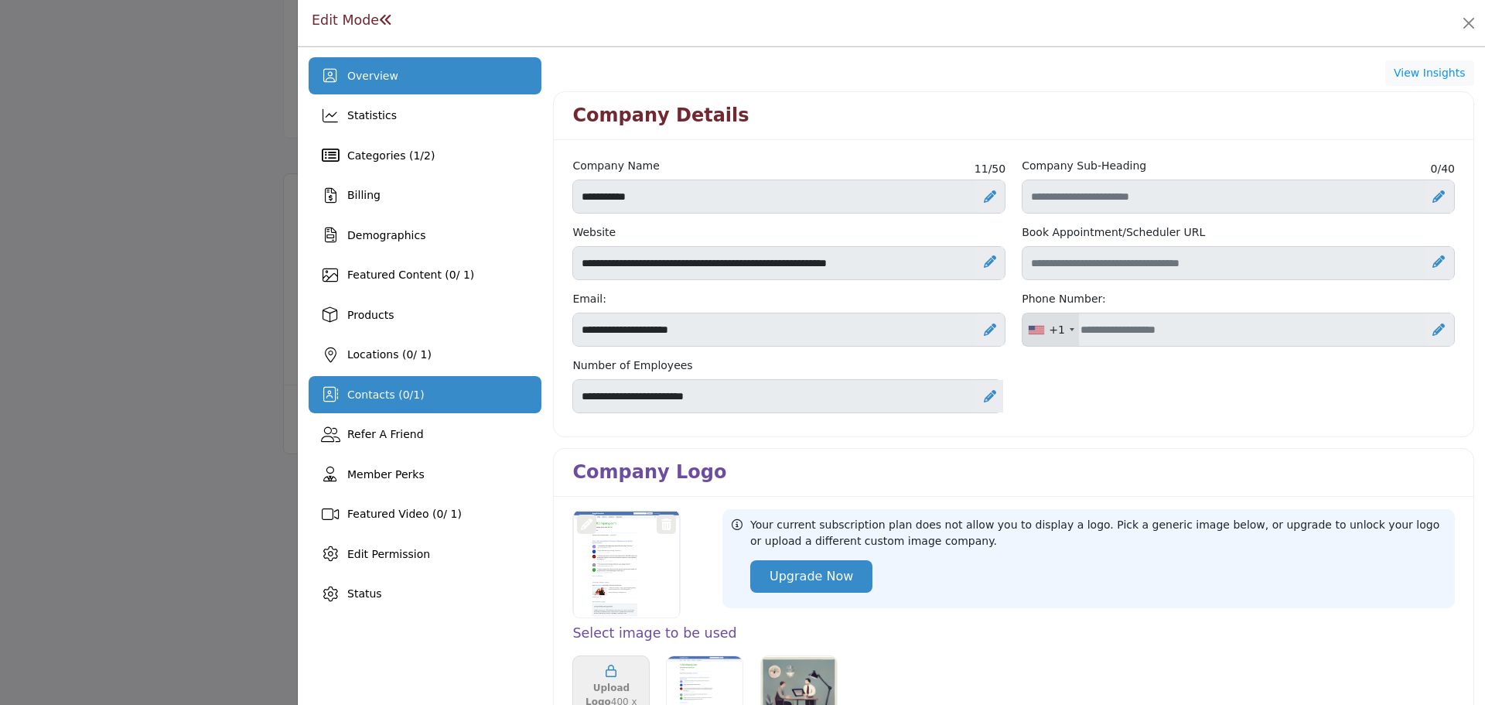
click at [425, 390] on div "Contacts ( 0 / 1 )" at bounding box center [425, 394] width 233 height 37
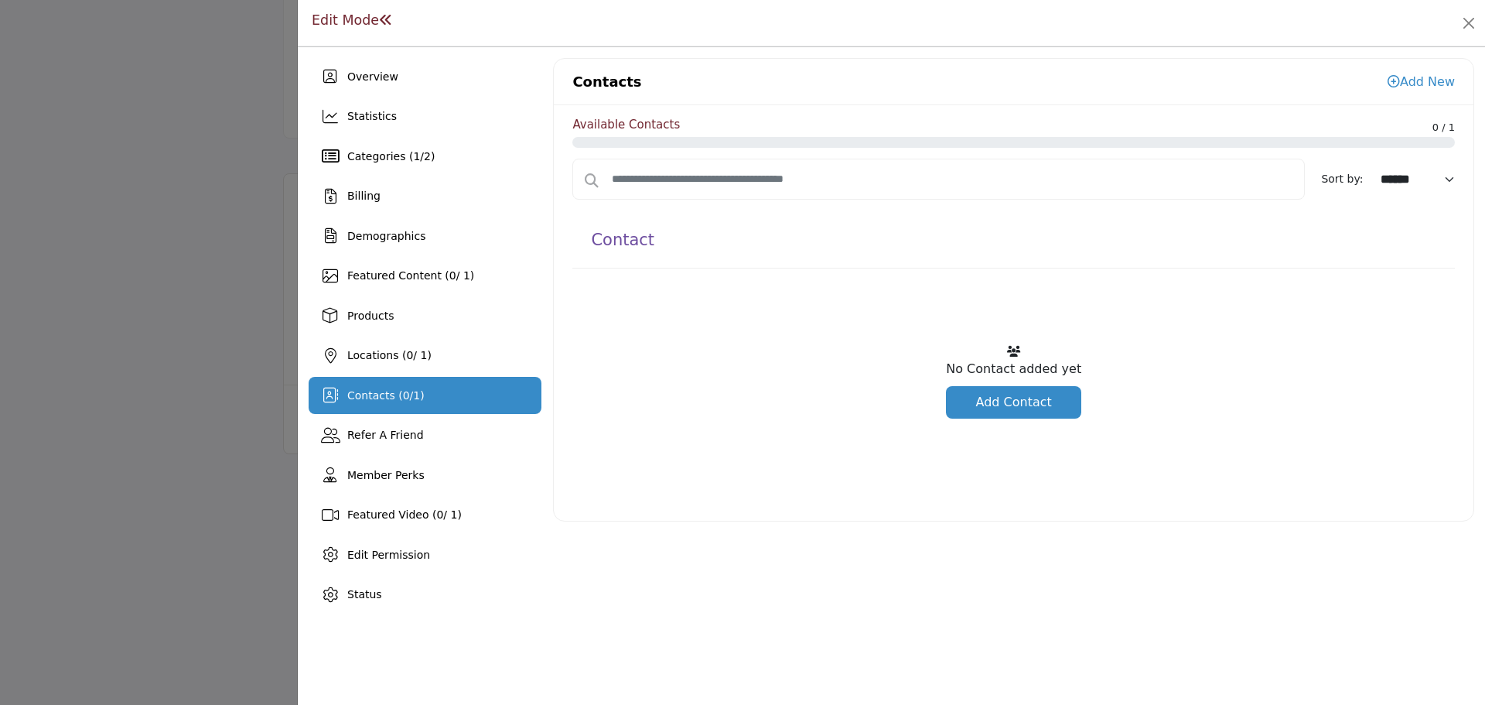
click at [1068, 397] on link "Add Contact" at bounding box center [1013, 402] width 135 height 32
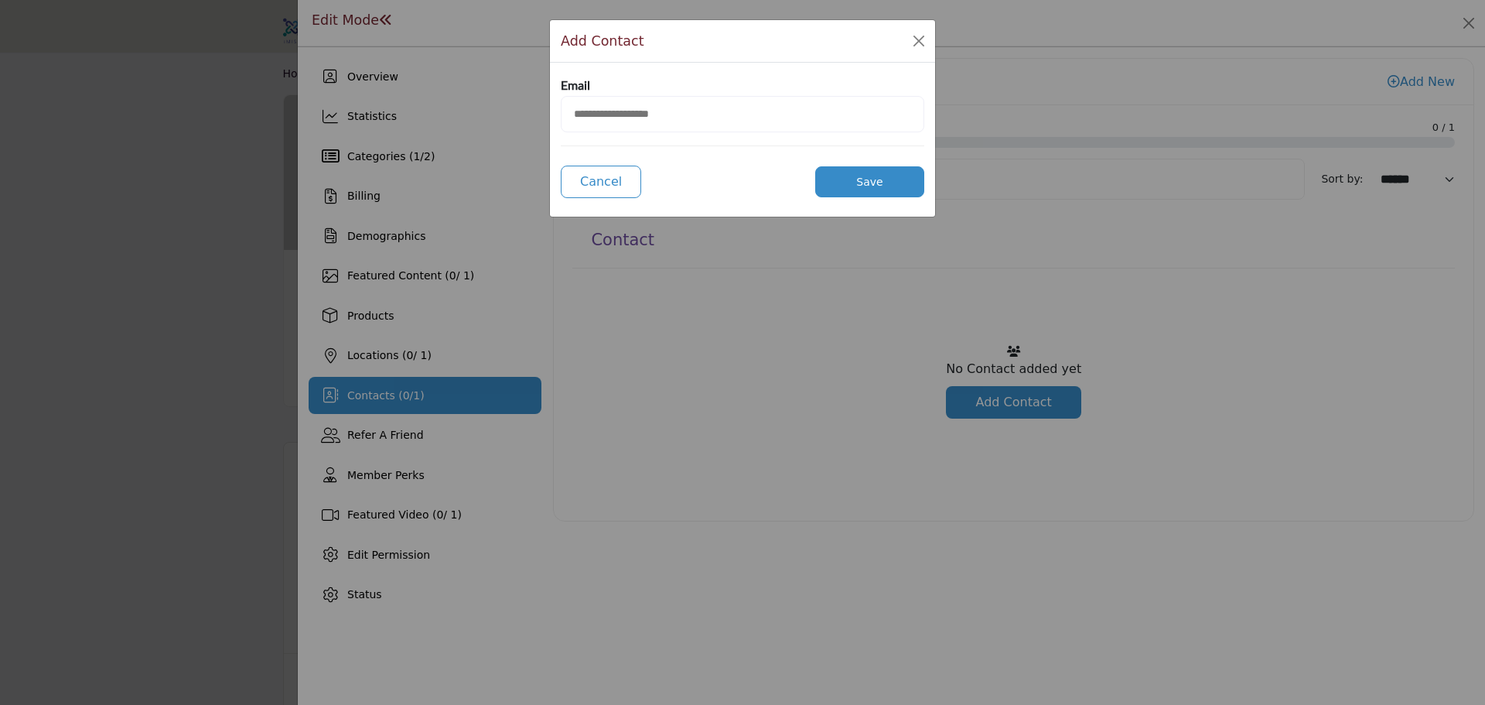
click at [690, 112] on input "email" at bounding box center [742, 114] width 363 height 36
click at [922, 35] on button "Close Modal" at bounding box center [919, 41] width 22 height 22
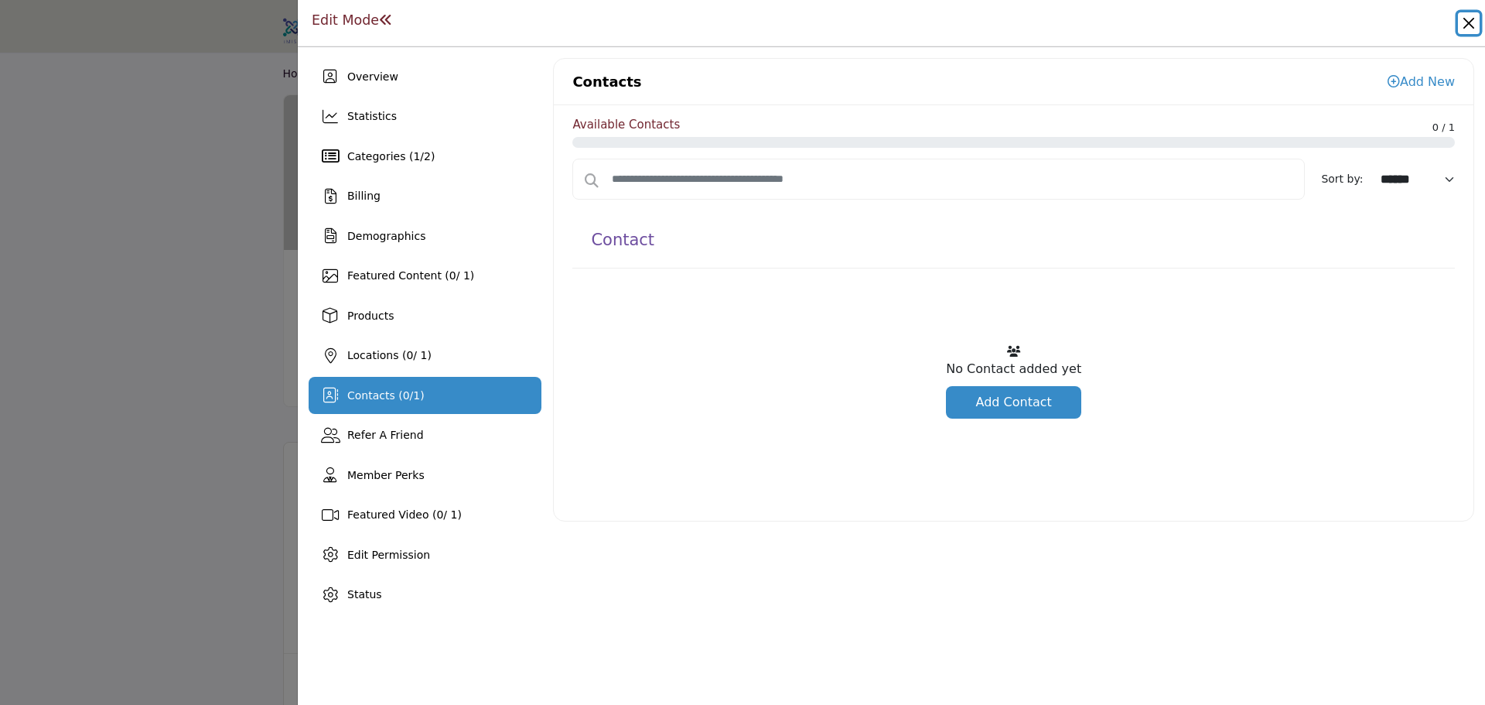
click at [1475, 19] on button "Close" at bounding box center [1469, 23] width 22 height 22
